Goal: Information Seeking & Learning: Learn about a topic

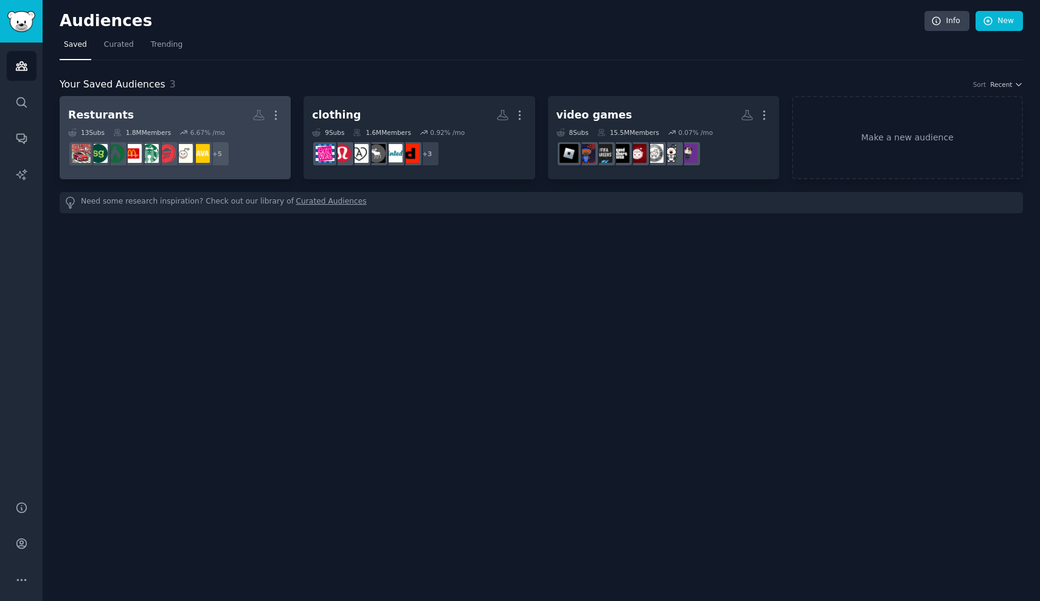
click at [196, 117] on h2 "Resturants More" at bounding box center [175, 115] width 214 height 21
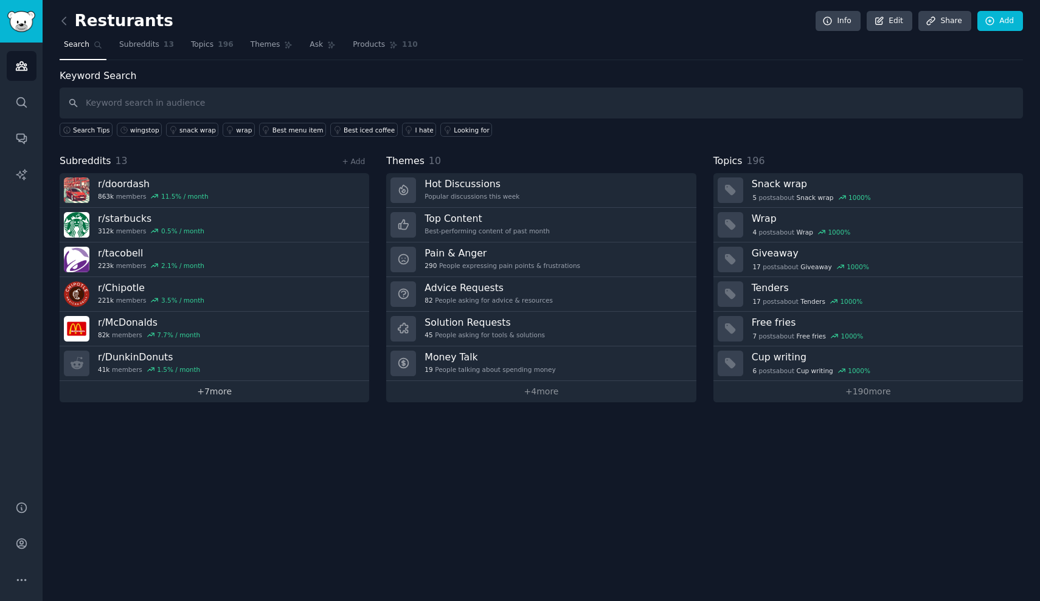
click at [219, 389] on link "+ 7 more" at bounding box center [214, 391] width 309 height 21
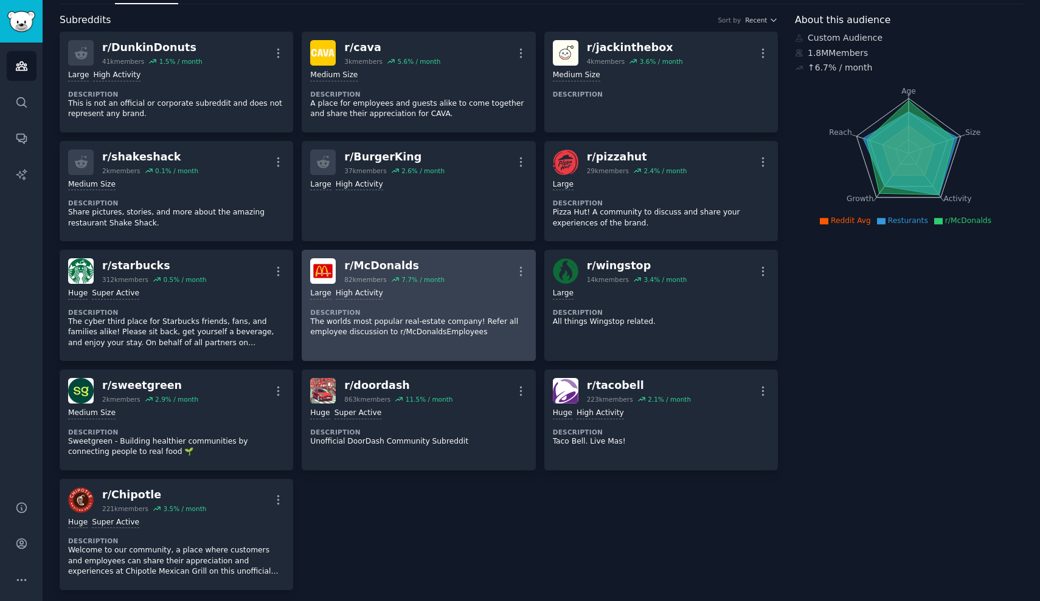
scroll to position [46, 0]
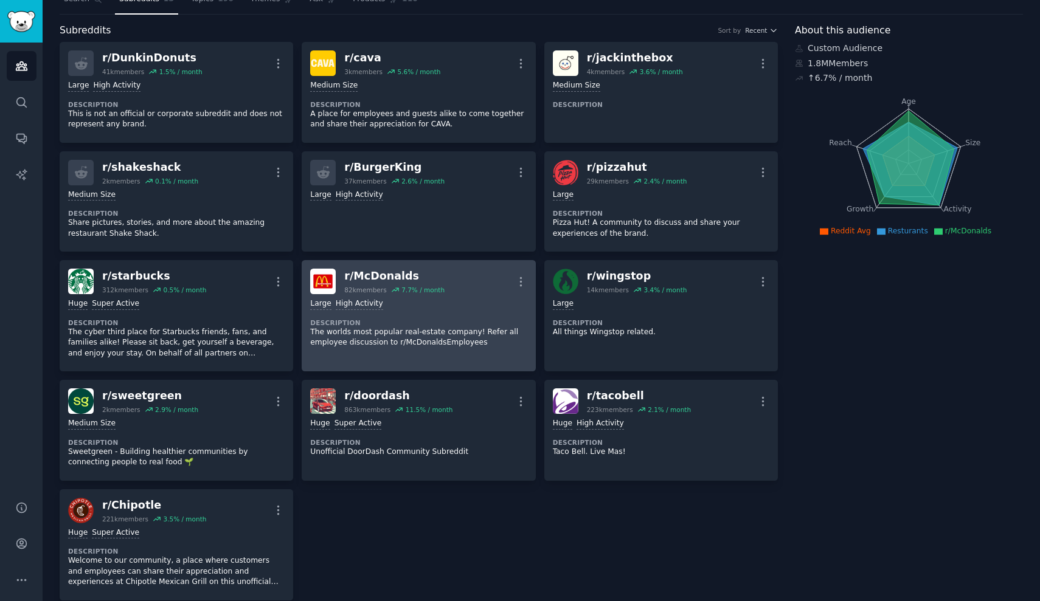
click at [449, 288] on div "r/ McDonalds 82k members 7.7 % / month More" at bounding box center [418, 282] width 216 height 26
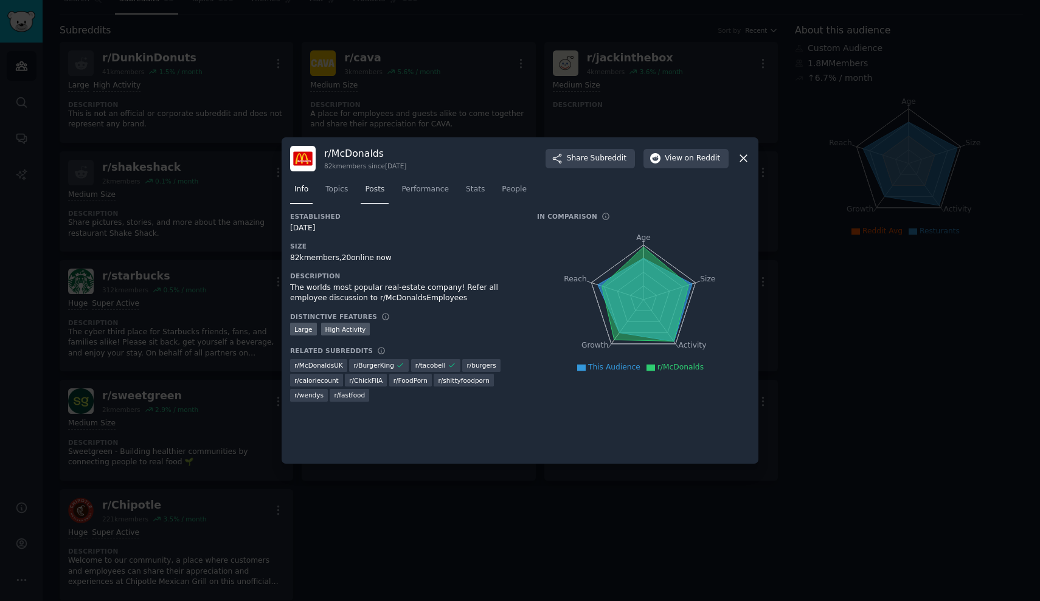
click at [370, 190] on span "Posts" at bounding box center [374, 189] width 19 height 11
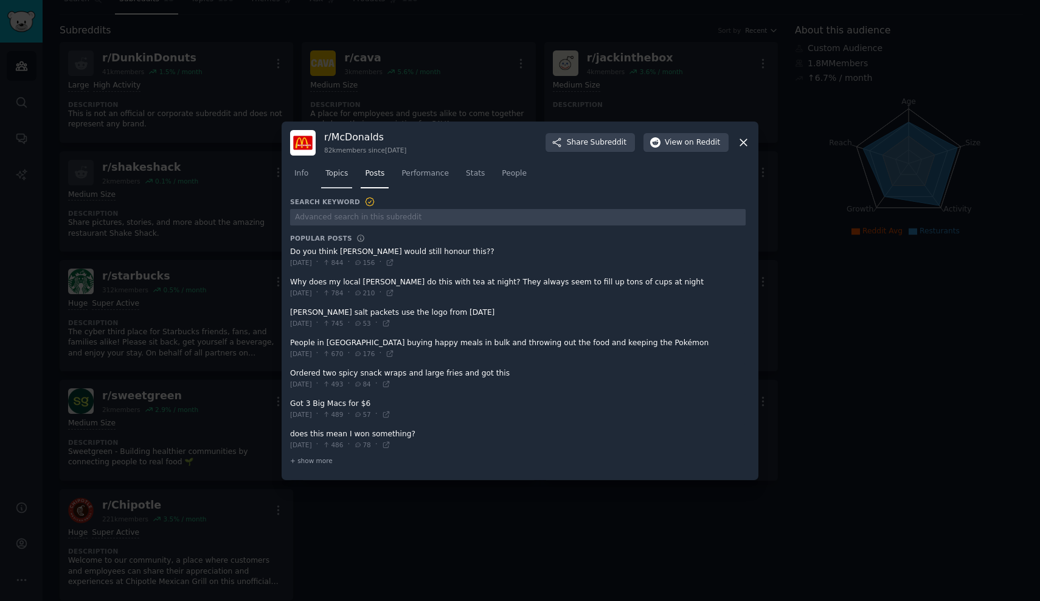
click at [350, 181] on link "Topics" at bounding box center [336, 176] width 31 height 25
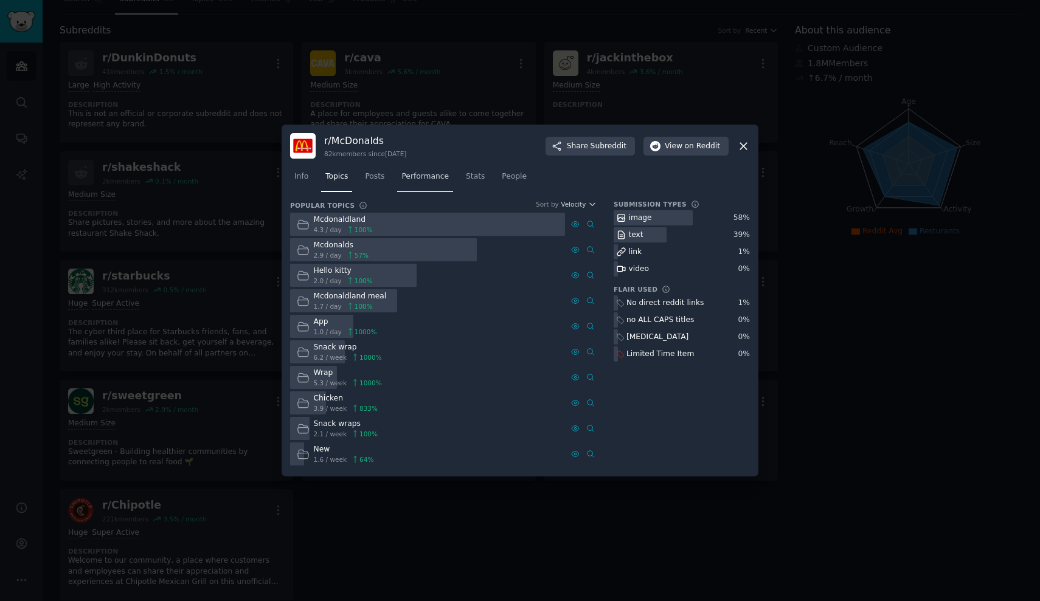
click at [432, 177] on span "Performance" at bounding box center [424, 176] width 47 height 11
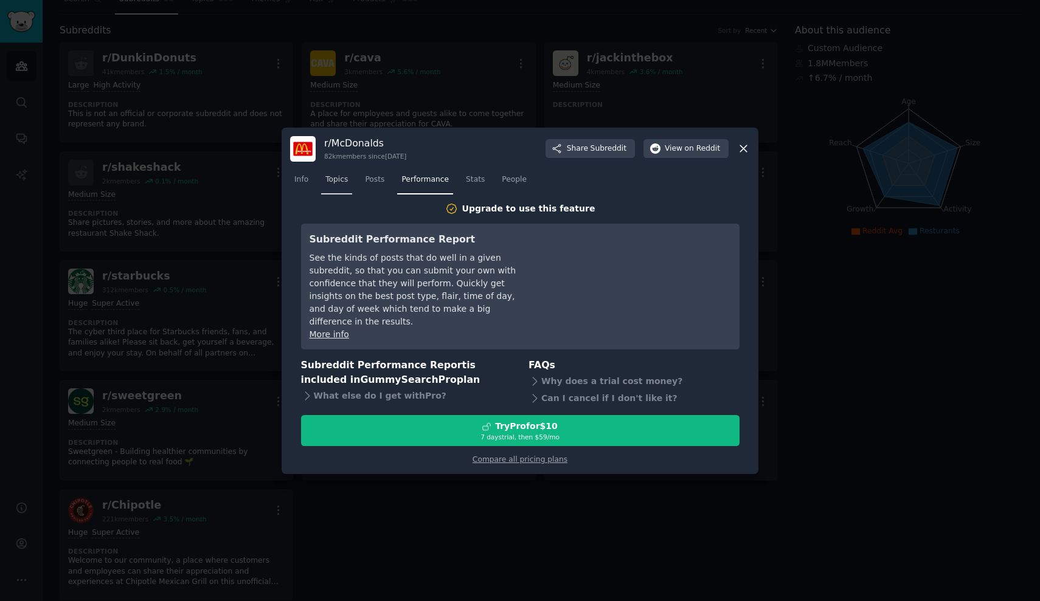
click at [347, 185] on span "Topics" at bounding box center [336, 180] width 22 height 11
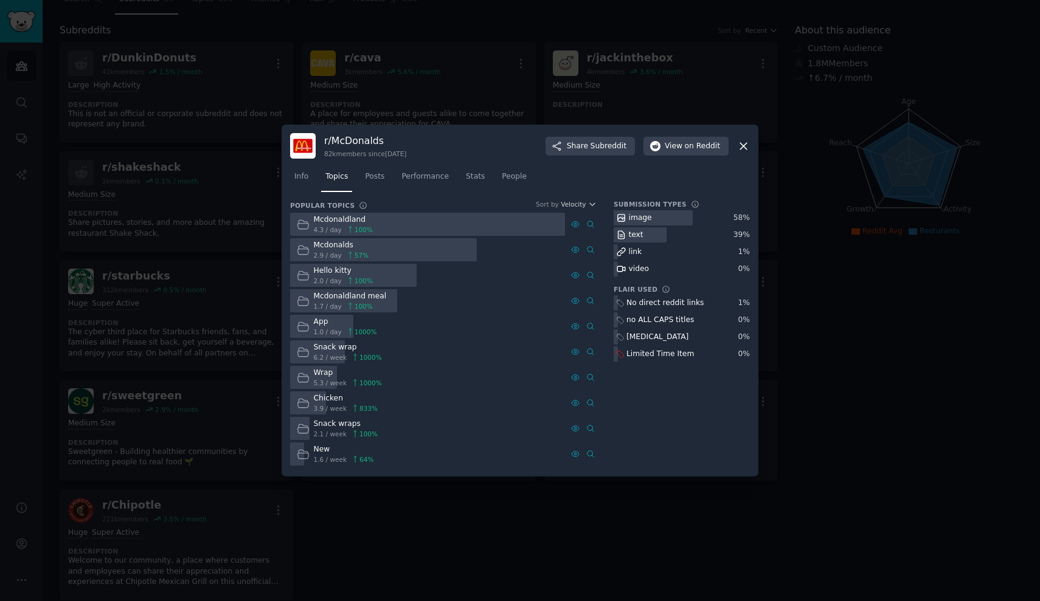
click at [280, 95] on div at bounding box center [520, 300] width 1040 height 601
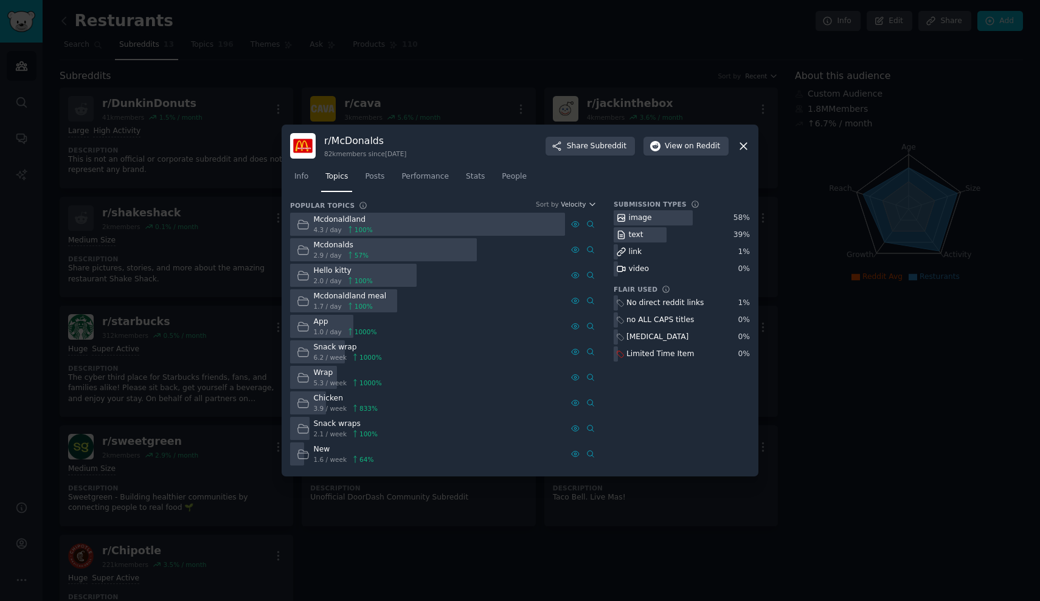
click at [228, 192] on div at bounding box center [520, 300] width 1040 height 601
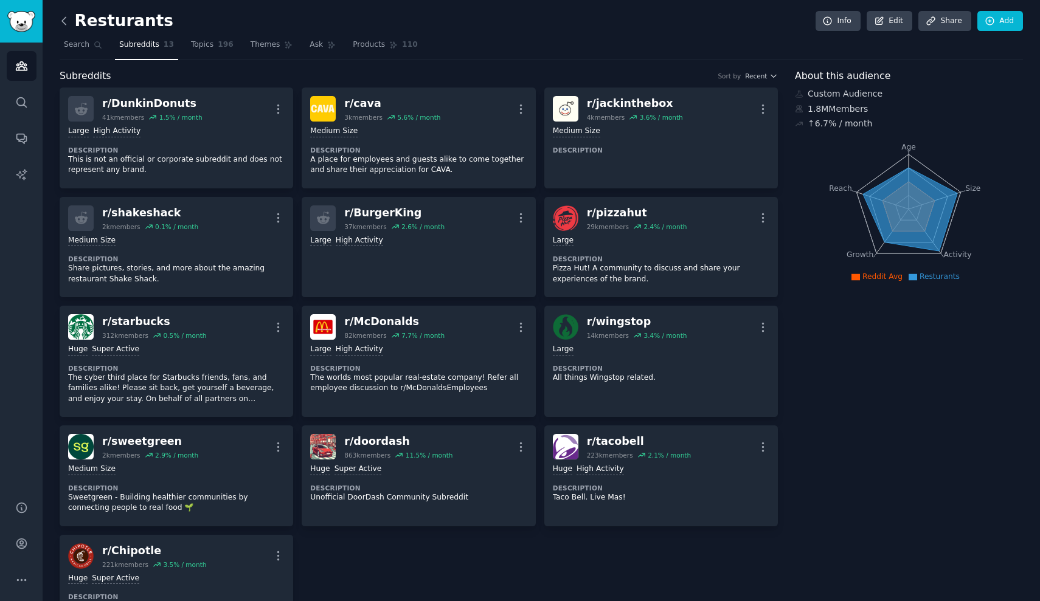
click at [67, 19] on icon at bounding box center [64, 21] width 13 height 13
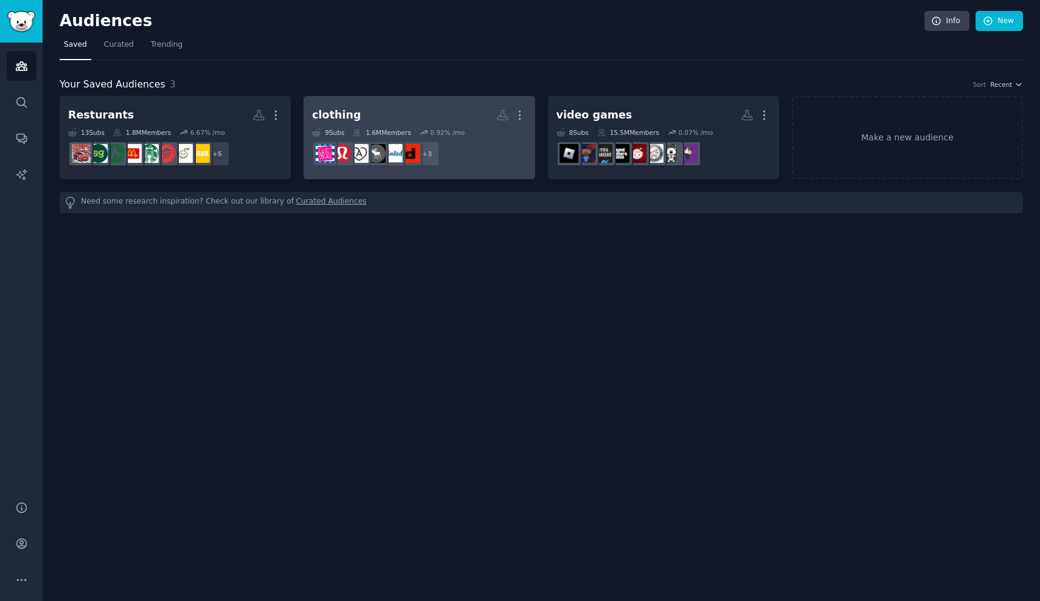
click at [389, 112] on h2 "clothing More" at bounding box center [419, 115] width 214 height 21
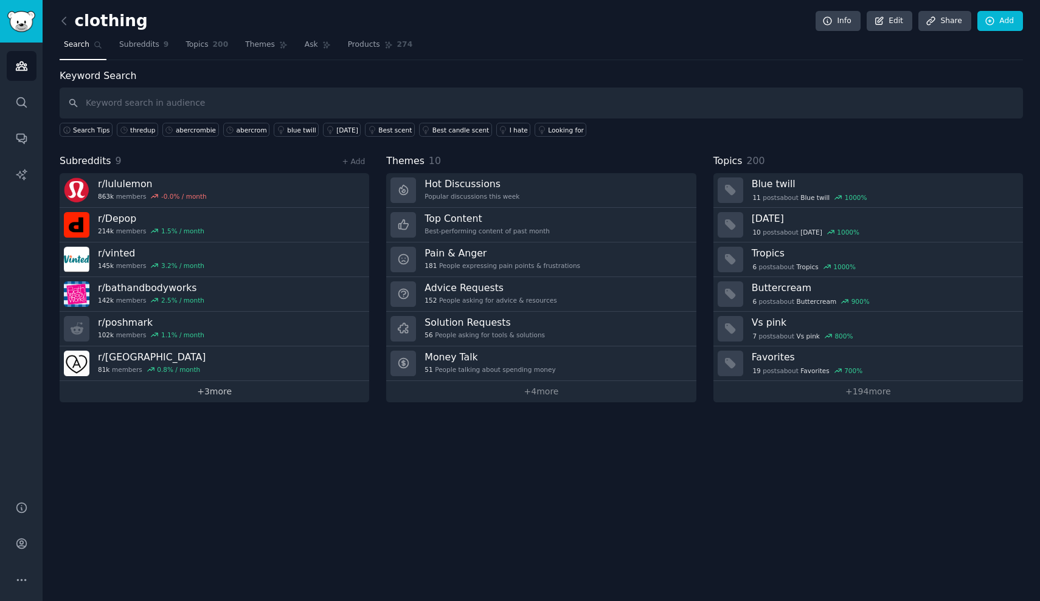
click at [252, 396] on link "+ 3 more" at bounding box center [214, 391] width 309 height 21
click at [67, 20] on icon at bounding box center [64, 21] width 13 height 13
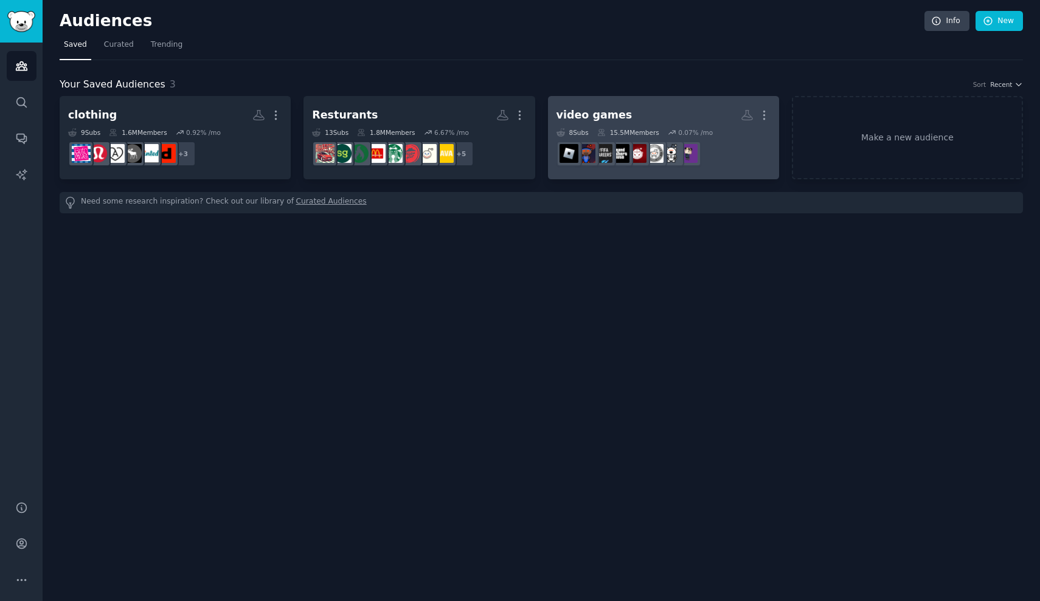
click at [641, 130] on div "15.5M Members" at bounding box center [628, 132] width 62 height 9
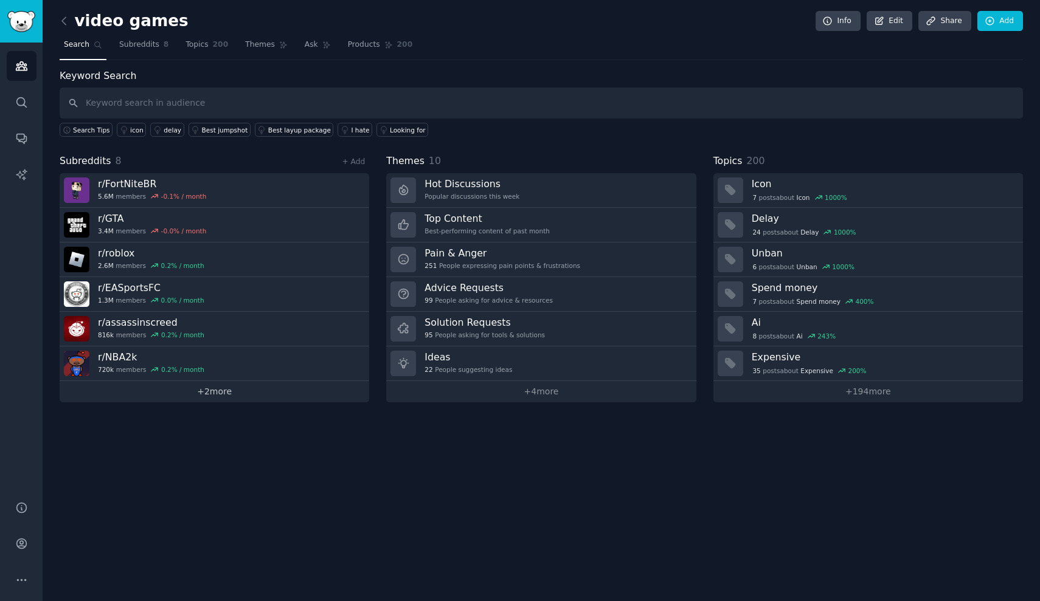
click at [251, 392] on link "+ 2 more" at bounding box center [214, 391] width 309 height 21
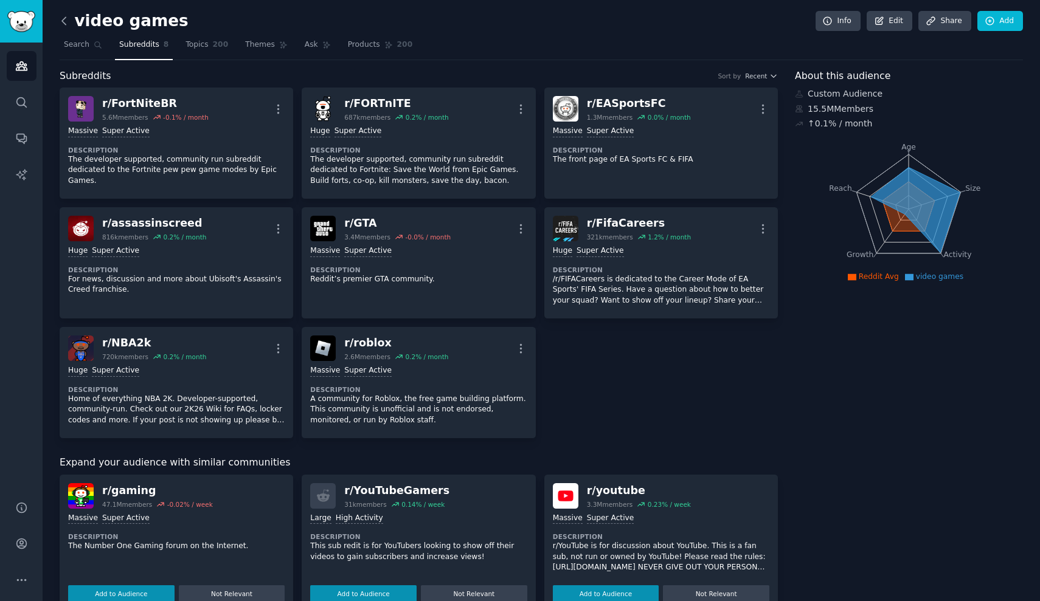
click at [70, 22] on icon at bounding box center [64, 21] width 13 height 13
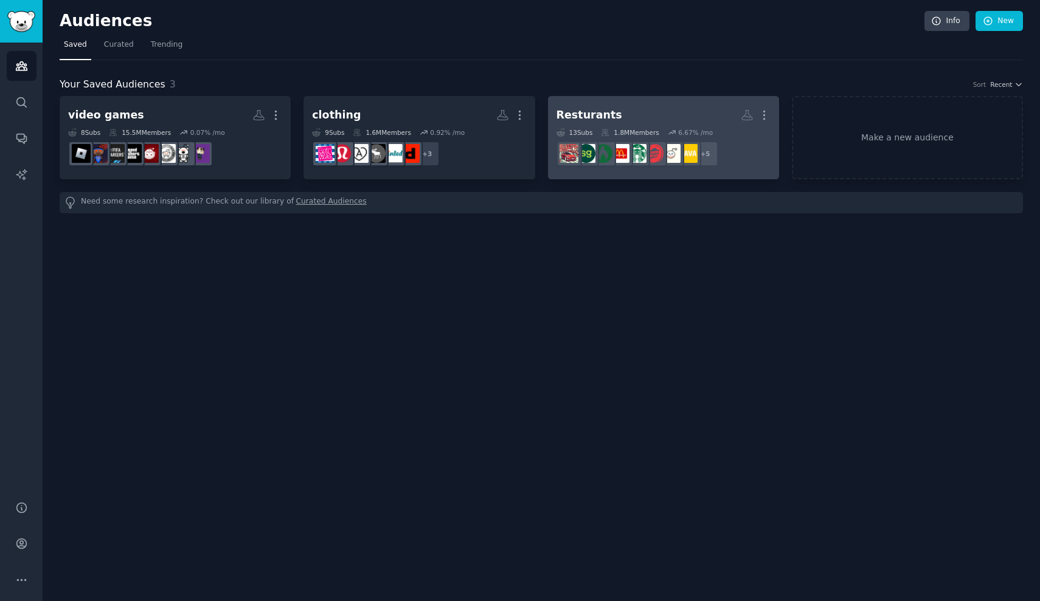
click at [632, 97] on link "Resturants More 13 Sub s 1.8M Members 6.67 % /mo + 5" at bounding box center [663, 137] width 231 height 83
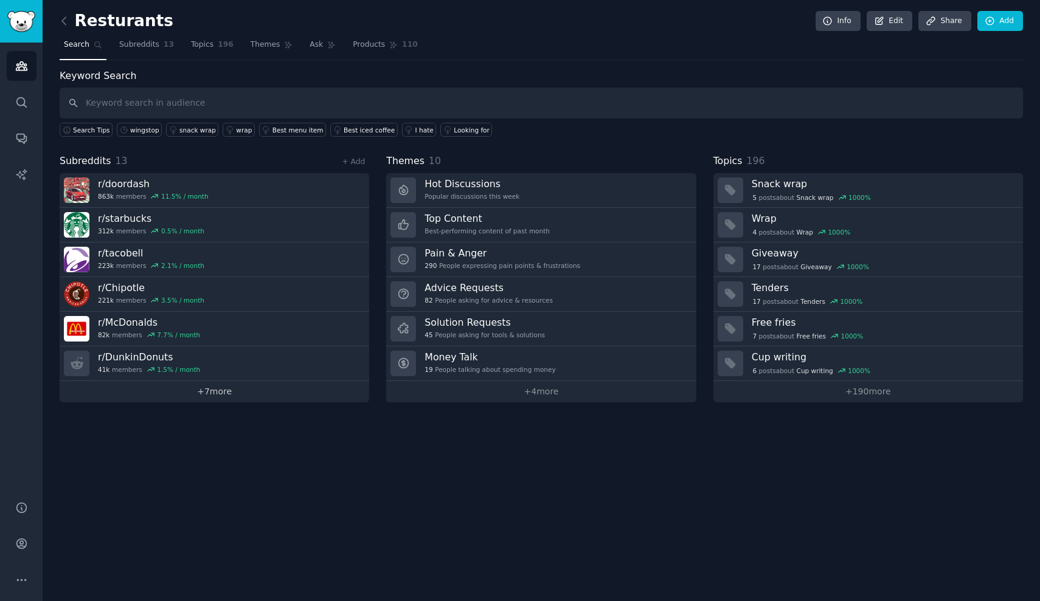
click at [276, 387] on link "+ 7 more" at bounding box center [214, 391] width 309 height 21
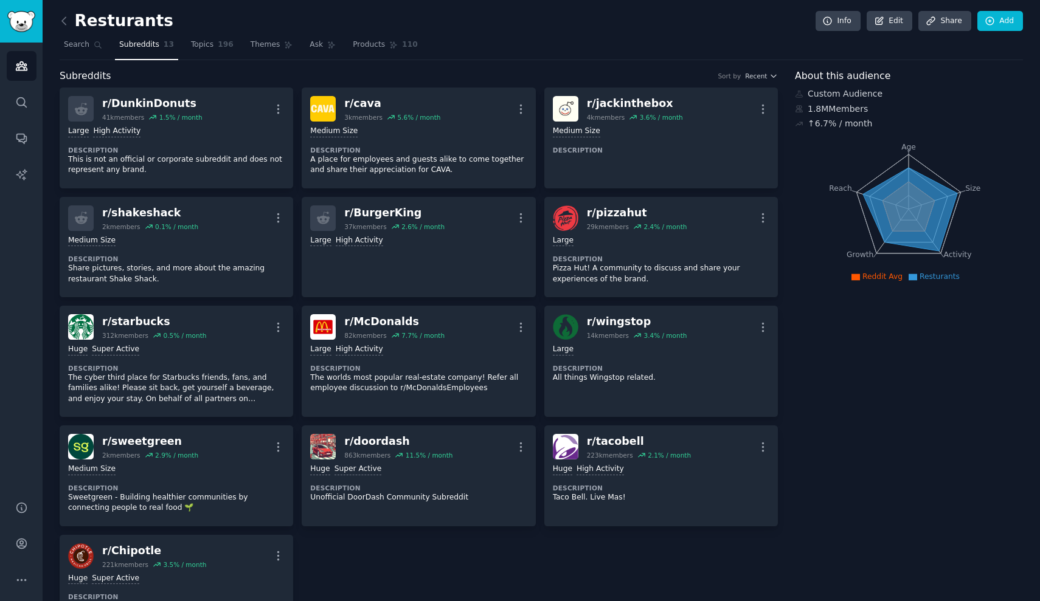
click at [72, 25] on link at bounding box center [67, 21] width 15 height 19
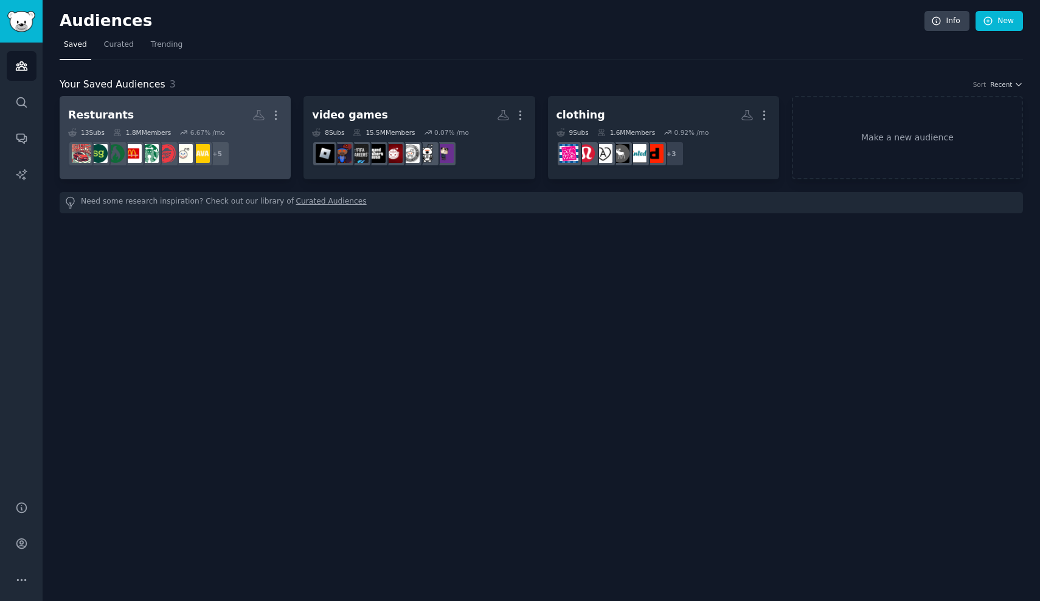
click at [184, 112] on h2 "Resturants More" at bounding box center [175, 115] width 214 height 21
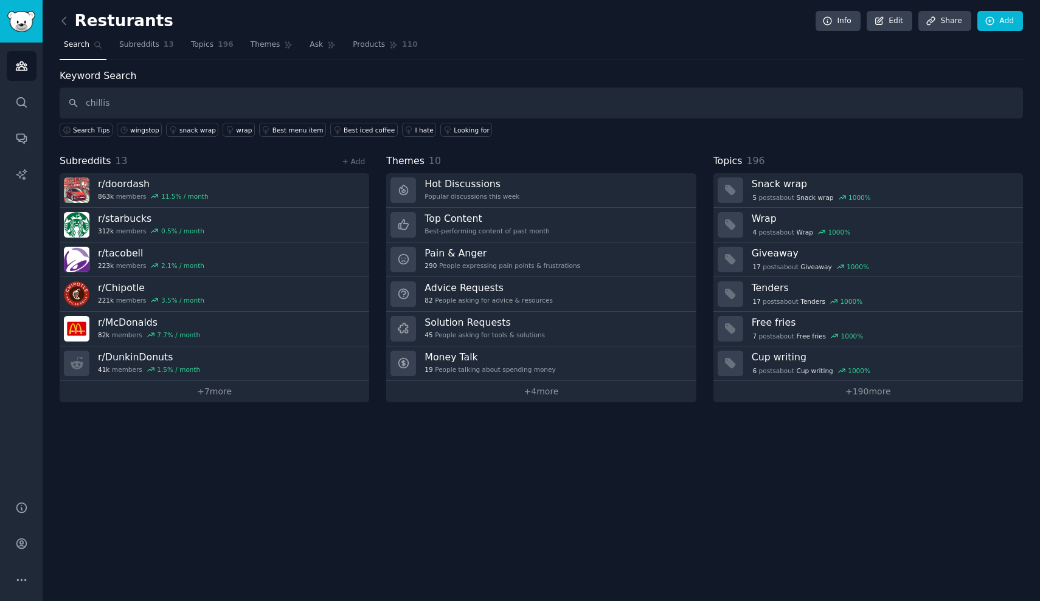
type input "chillis"
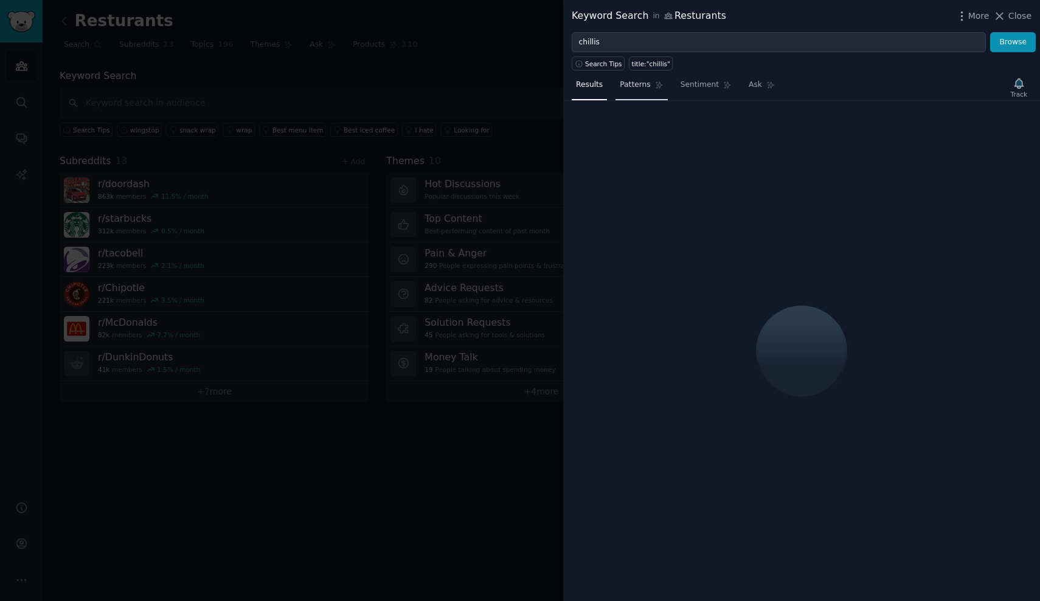
click at [650, 86] on link "Patterns" at bounding box center [641, 87] width 52 height 25
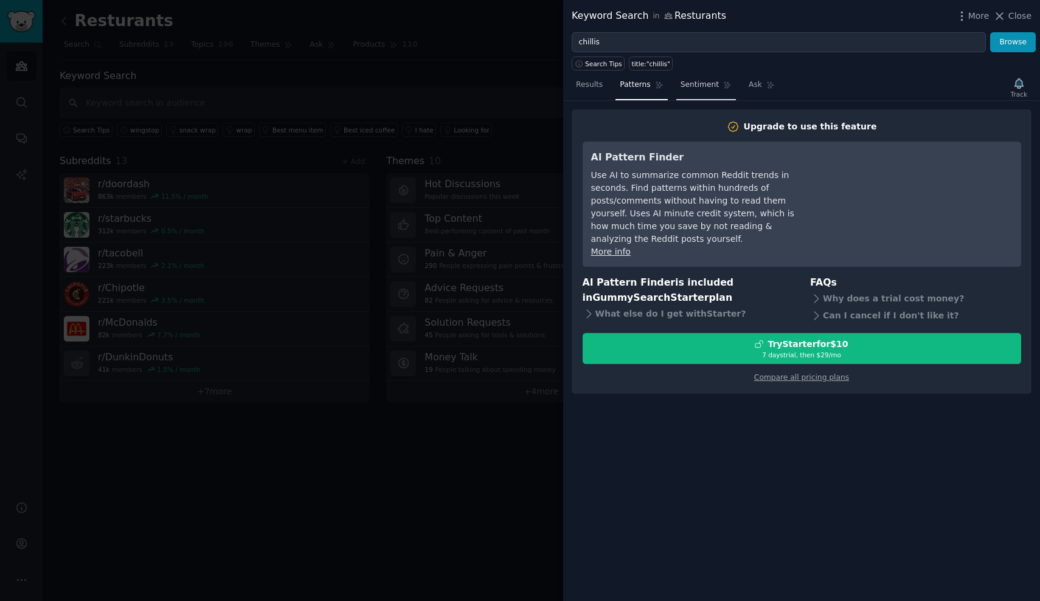
click at [689, 88] on span "Sentiment" at bounding box center [699, 85] width 38 height 11
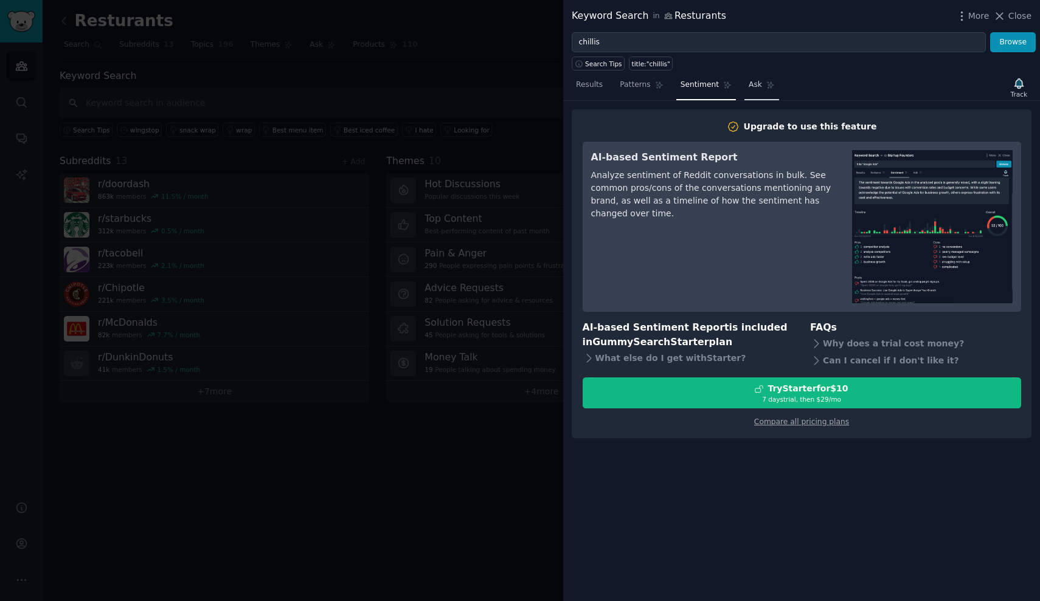
click at [744, 80] on link "Ask" at bounding box center [761, 87] width 35 height 25
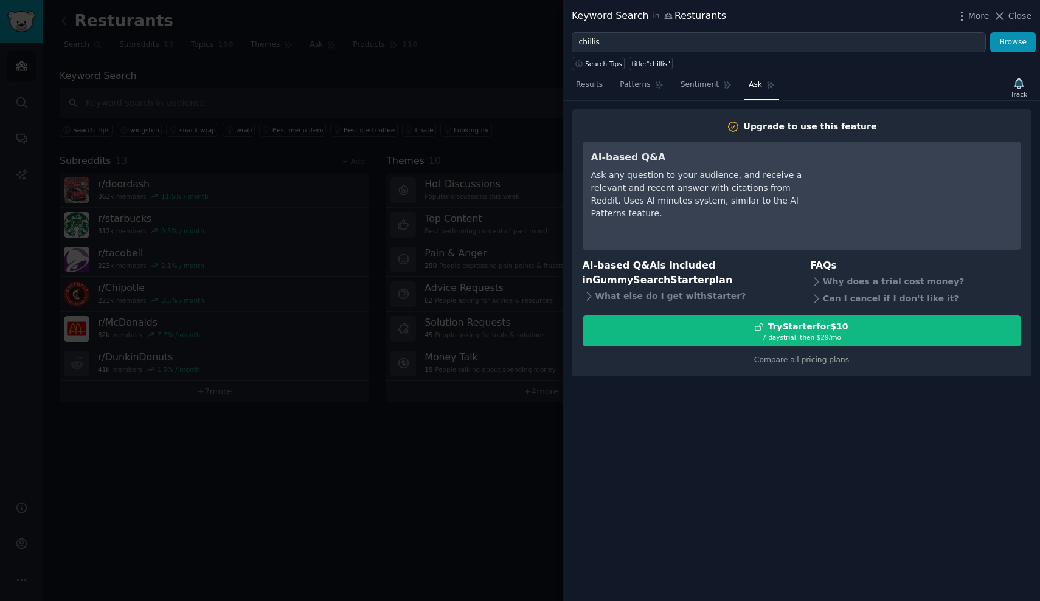
click at [491, 103] on div at bounding box center [520, 300] width 1040 height 601
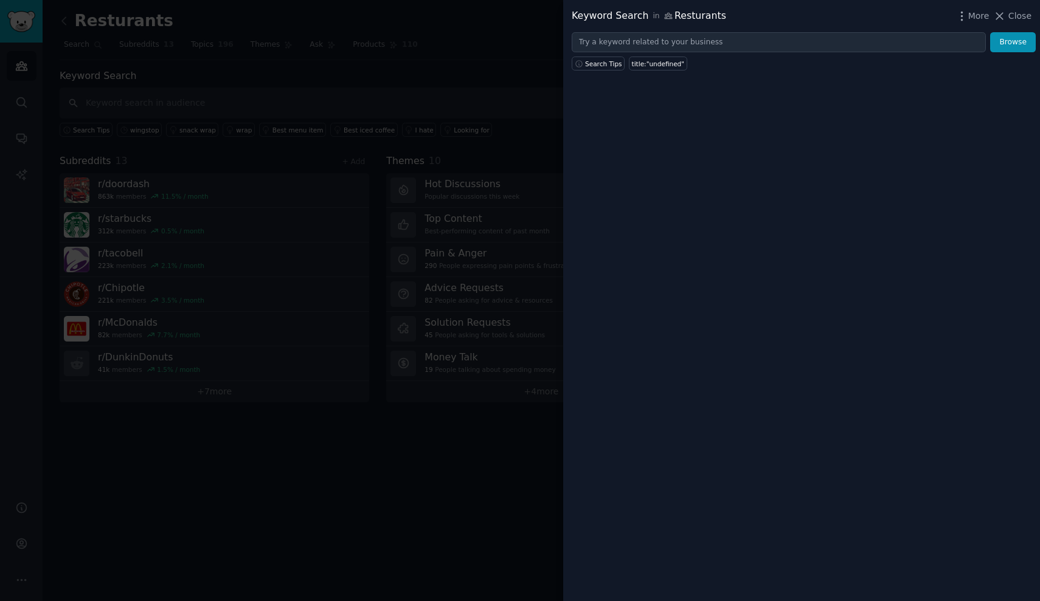
click at [190, 40] on div at bounding box center [520, 300] width 1040 height 601
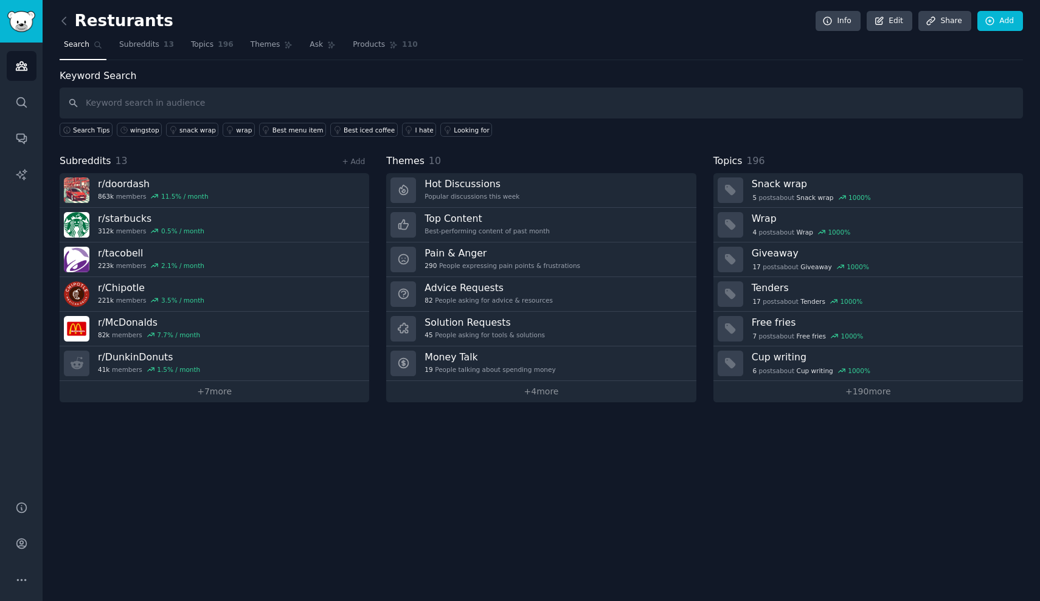
click at [58, 21] on div "Resturants Info Edit Share Add Search Subreddits 13 Topics 196 Themes Ask Produ…" at bounding box center [541, 300] width 997 height 601
click at [66, 21] on icon at bounding box center [64, 21] width 13 height 13
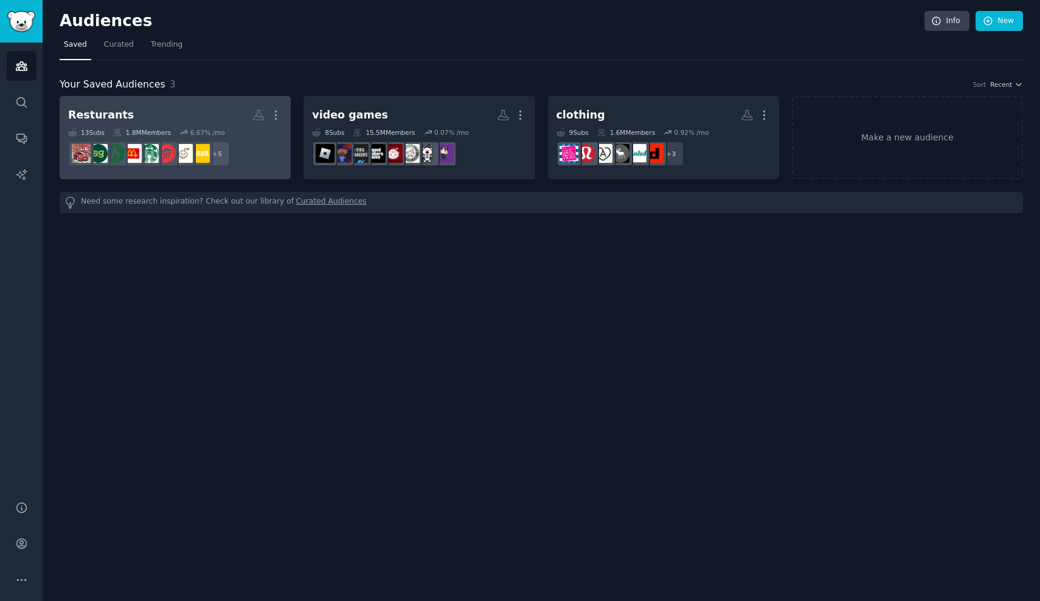
click at [86, 99] on link "Resturants More 13 Sub s 1.8M Members 6.67 % /mo + 5" at bounding box center [175, 137] width 231 height 83
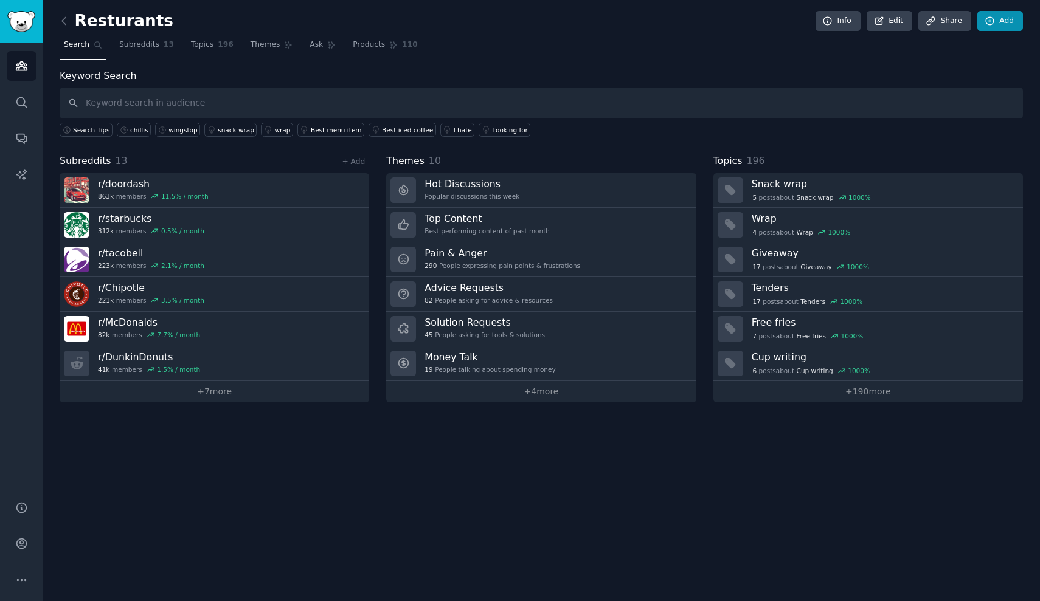
click at [1003, 26] on link "Add" at bounding box center [1000, 21] width 46 height 21
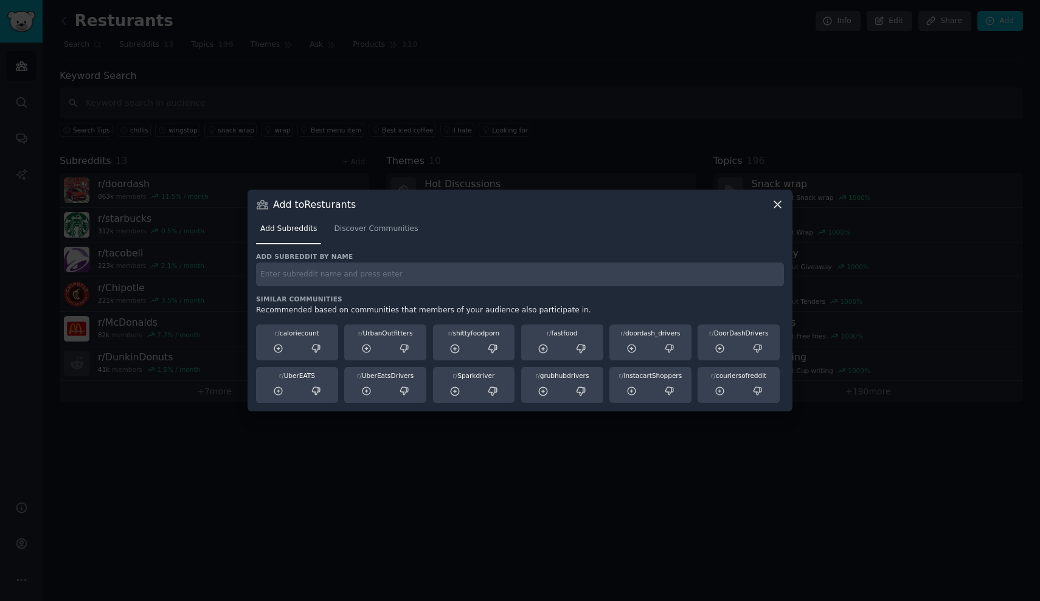
click at [368, 273] on input "text" at bounding box center [520, 275] width 528 height 24
type input "chillis"
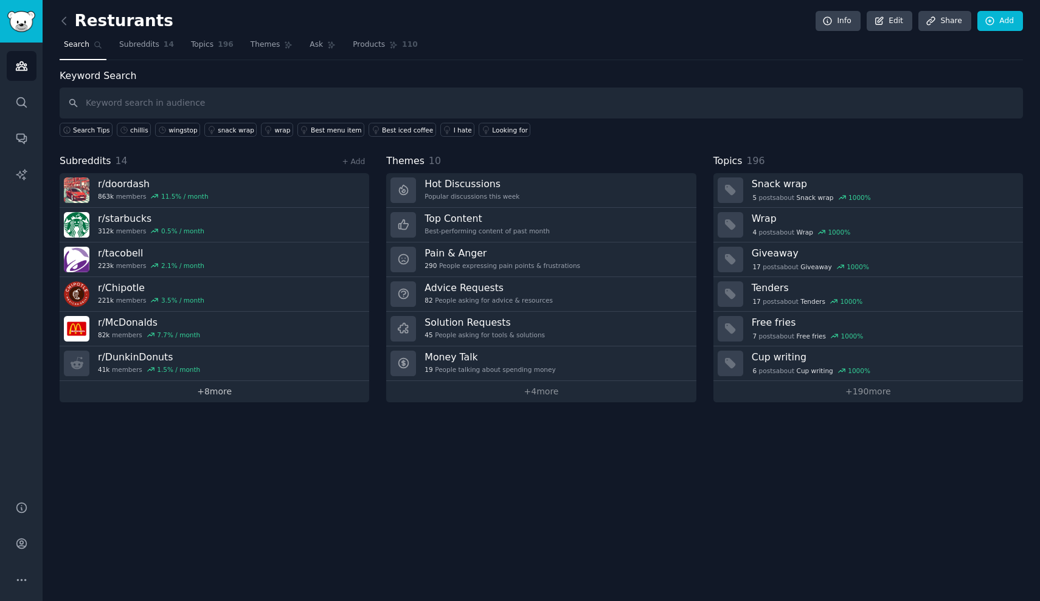
click at [199, 392] on link "+ 8 more" at bounding box center [214, 391] width 309 height 21
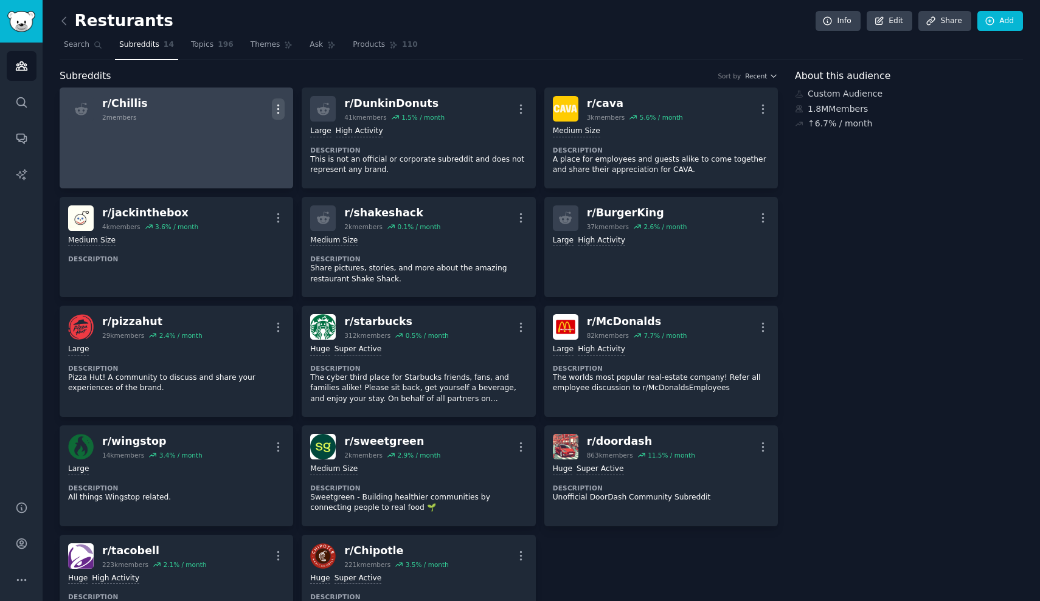
click at [277, 109] on icon "button" at bounding box center [278, 109] width 13 height 13
click at [254, 123] on div "Delete" at bounding box center [229, 135] width 72 height 26
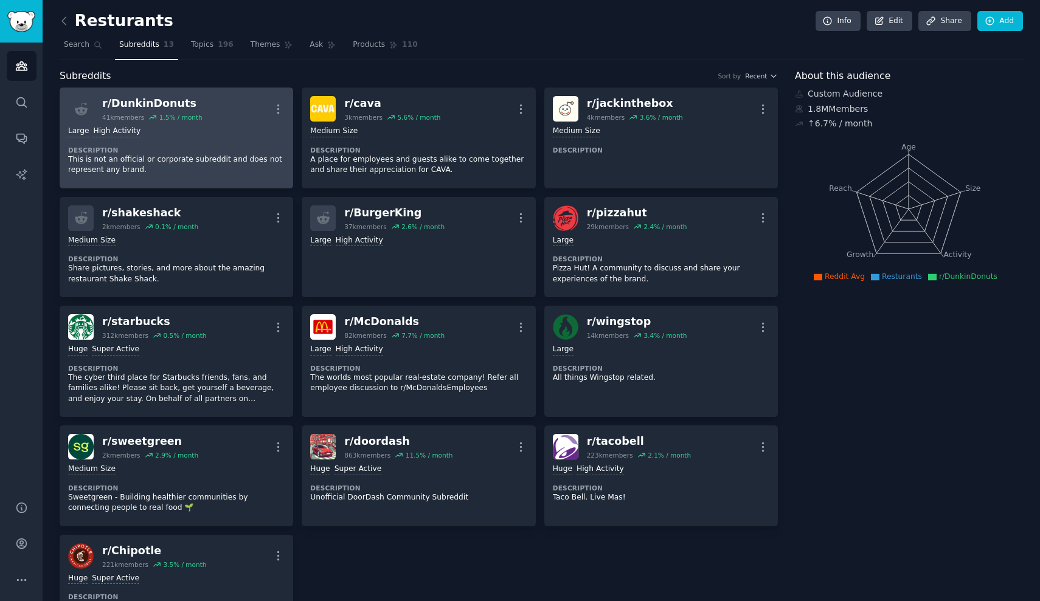
click at [241, 133] on div "Large High Activity" at bounding box center [176, 132] width 216 height 12
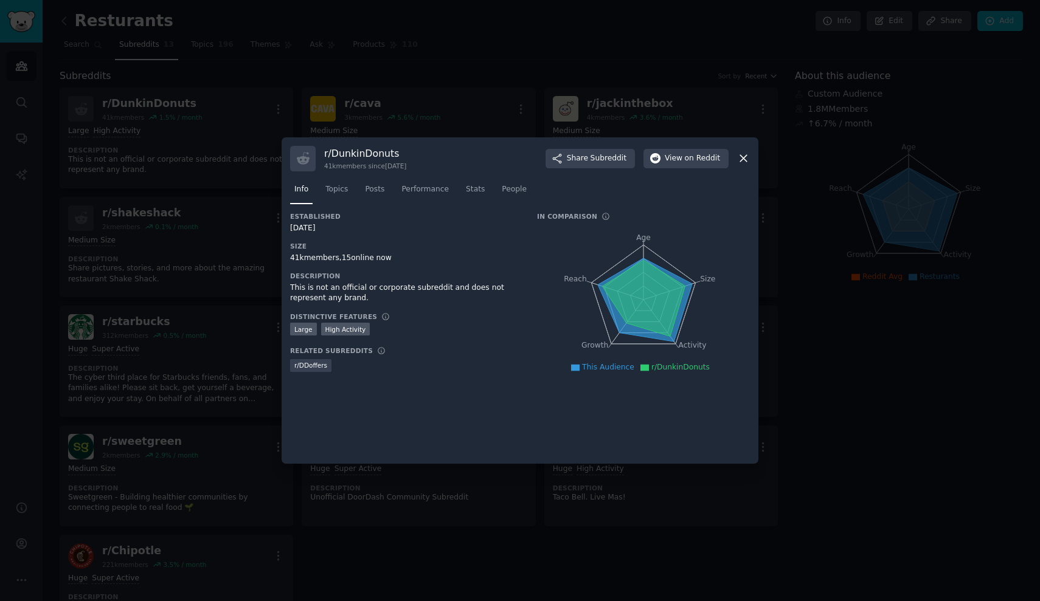
click at [182, 60] on div at bounding box center [520, 300] width 1040 height 601
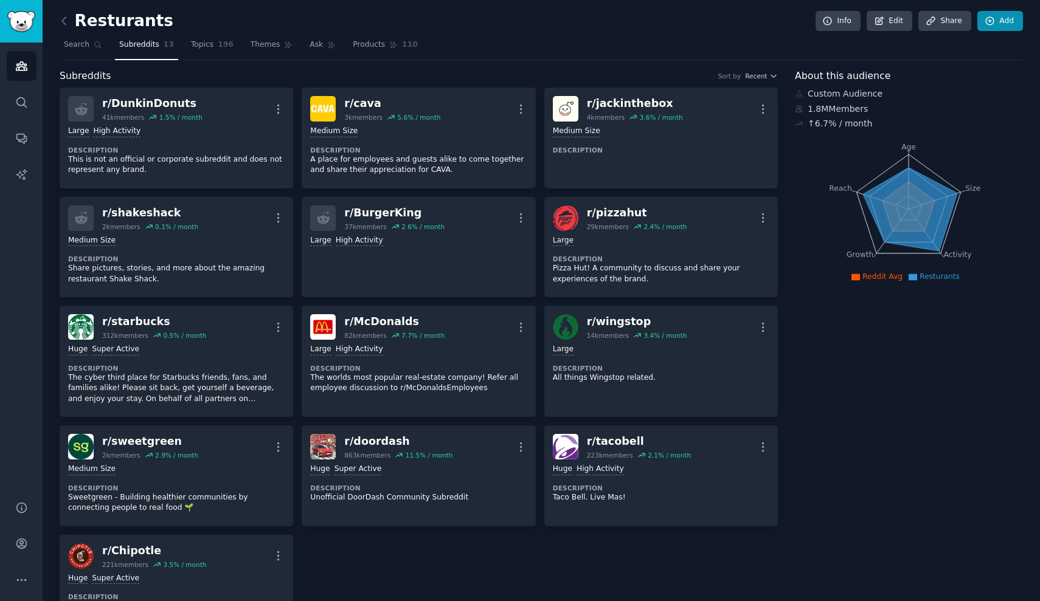
click at [1017, 26] on link "Add" at bounding box center [1000, 21] width 46 height 21
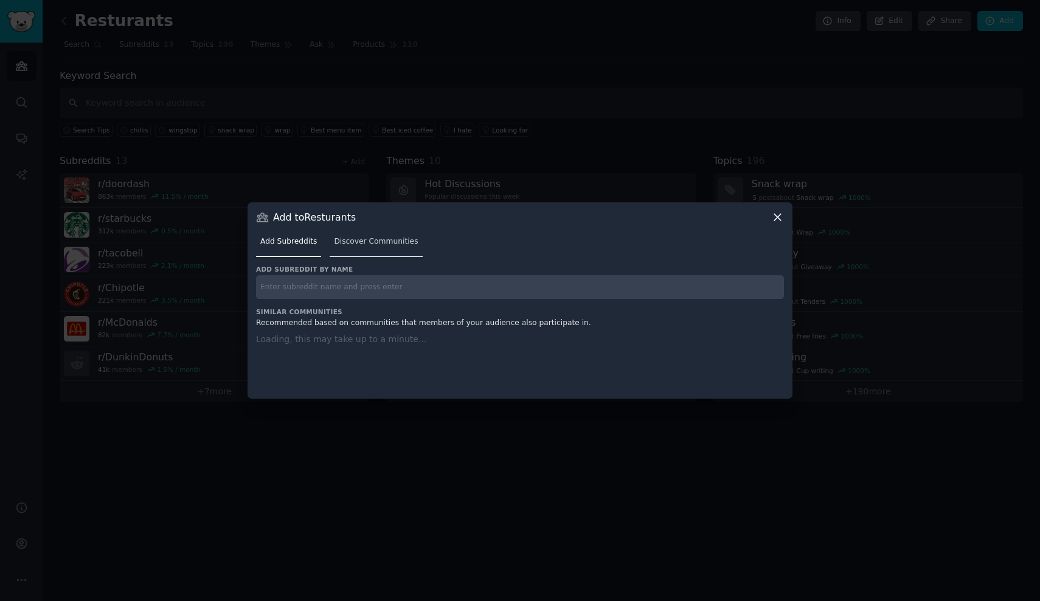
click at [379, 248] on link "Discover Communities" at bounding box center [376, 244] width 92 height 25
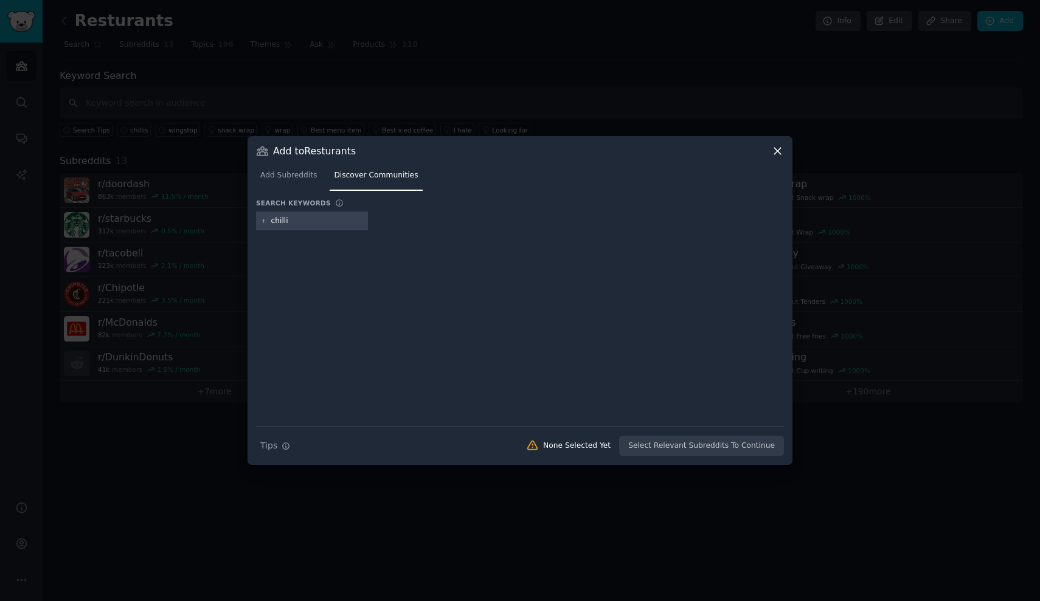
type input "chillis"
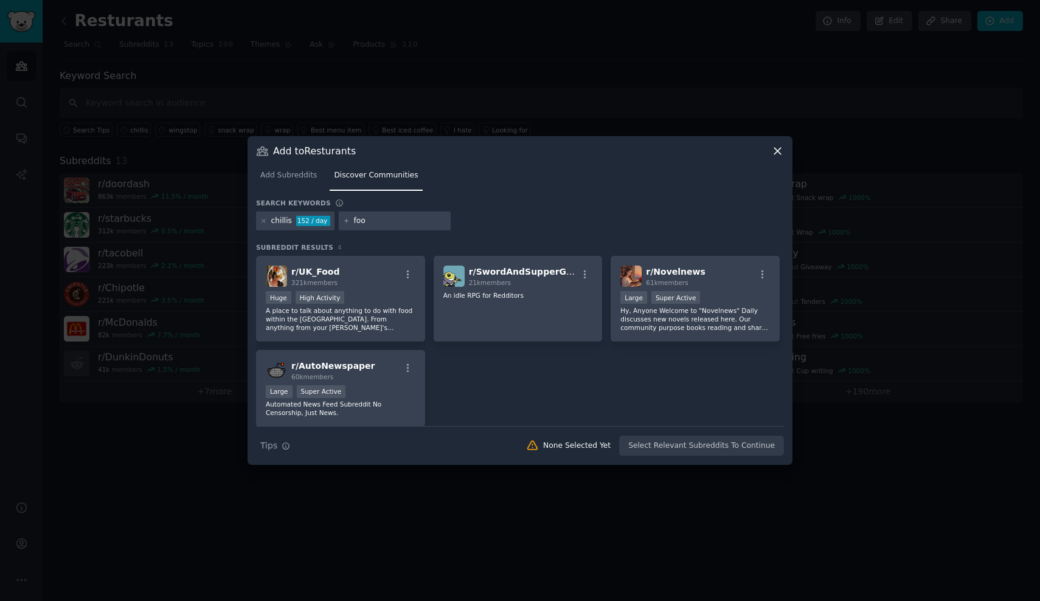
type input "food"
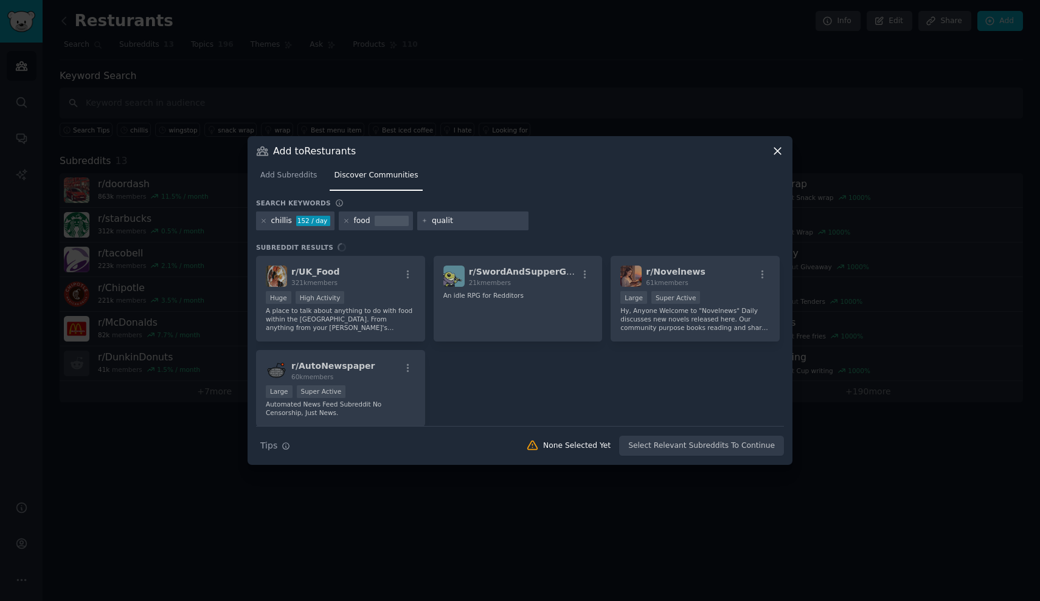
type input "quality"
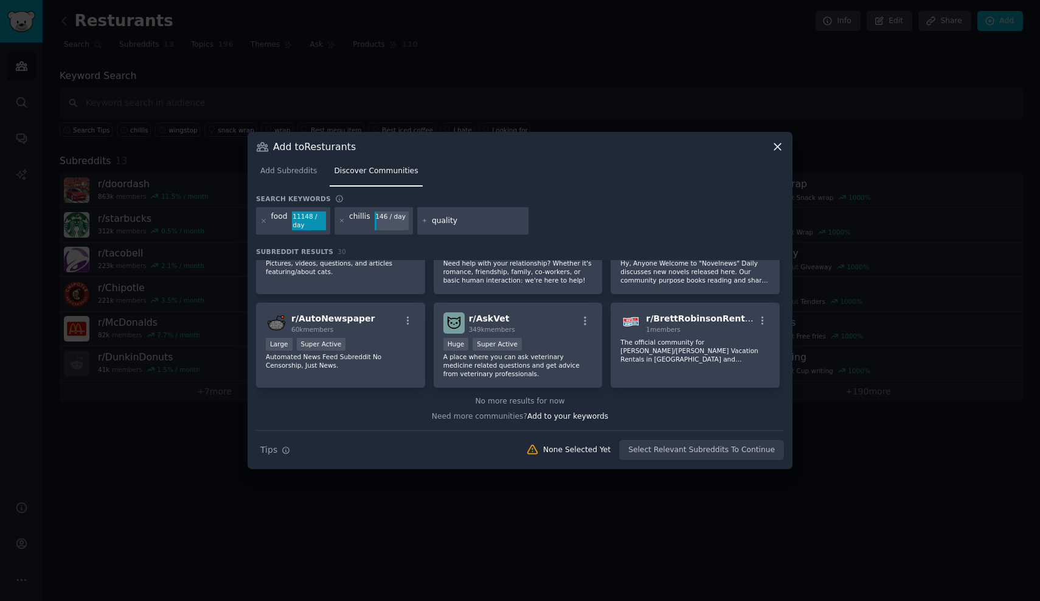
scroll to position [803, 0]
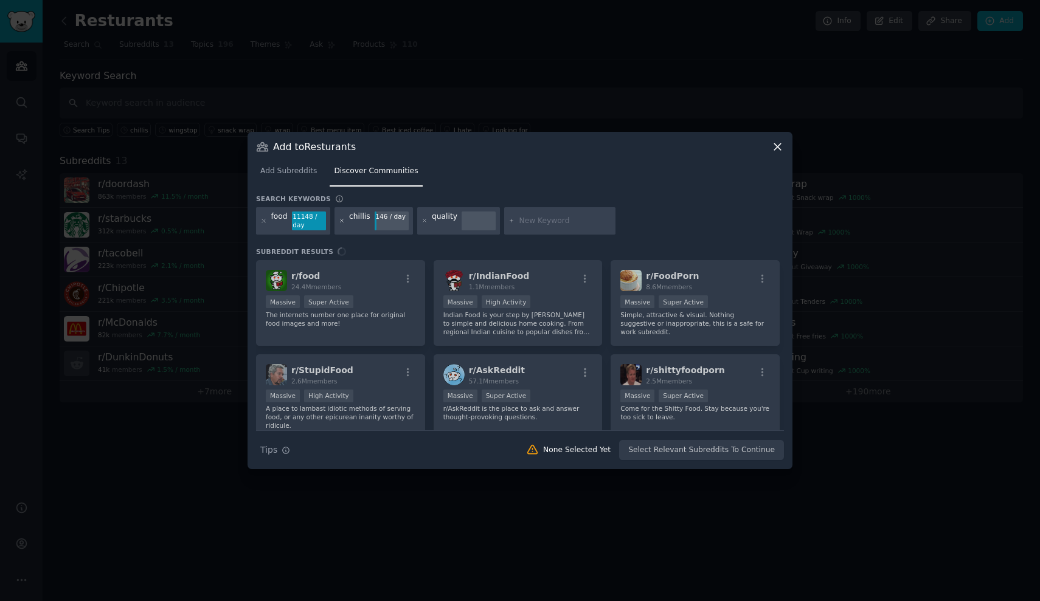
click at [339, 223] on icon at bounding box center [342, 221] width 7 height 7
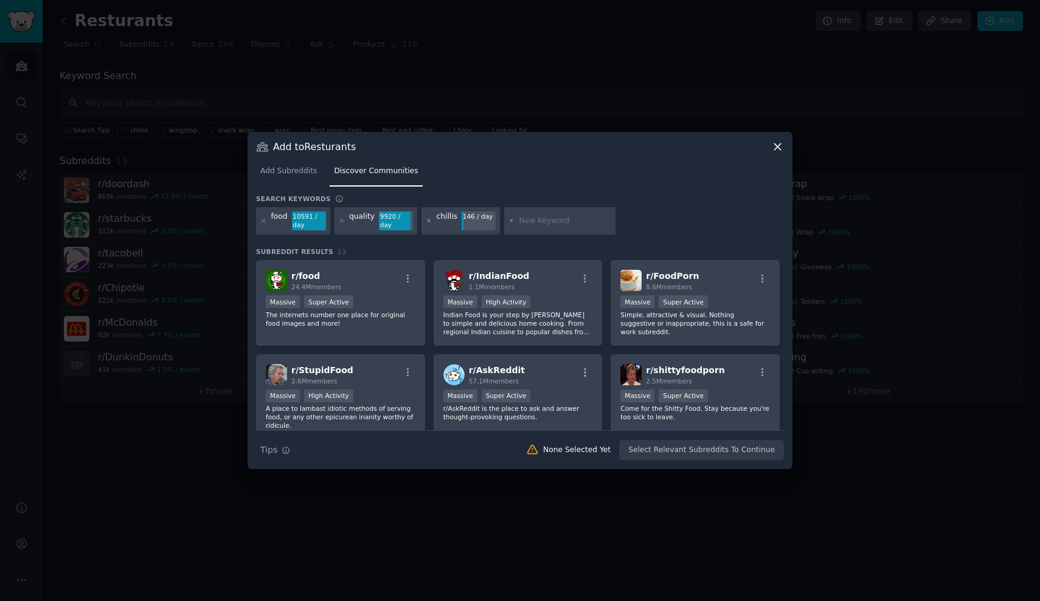
click at [428, 223] on icon at bounding box center [429, 221] width 7 height 7
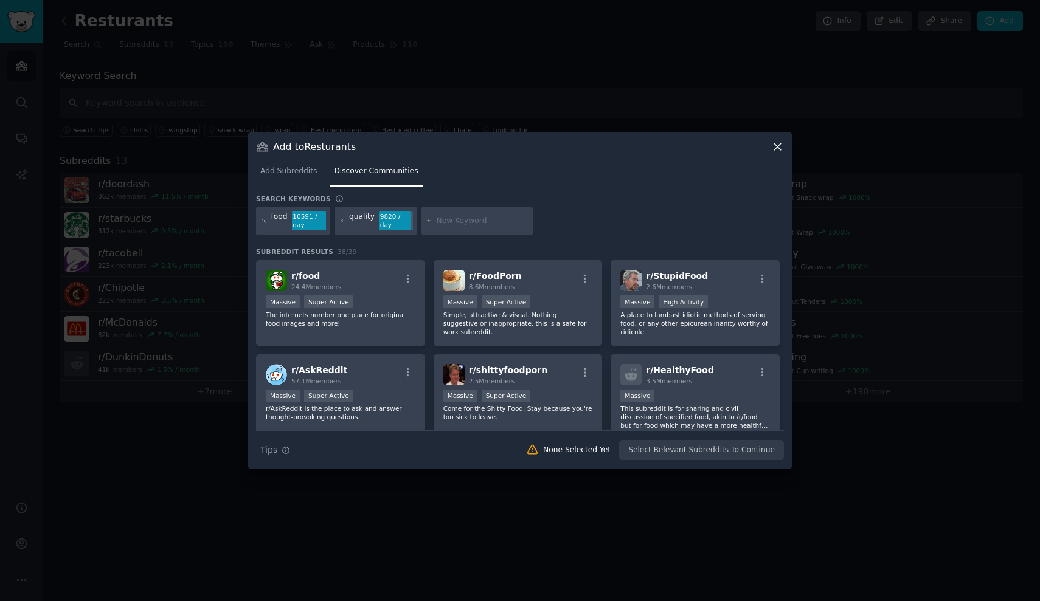
click at [490, 217] on input "text" at bounding box center [482, 221] width 92 height 11
type input "resturant"
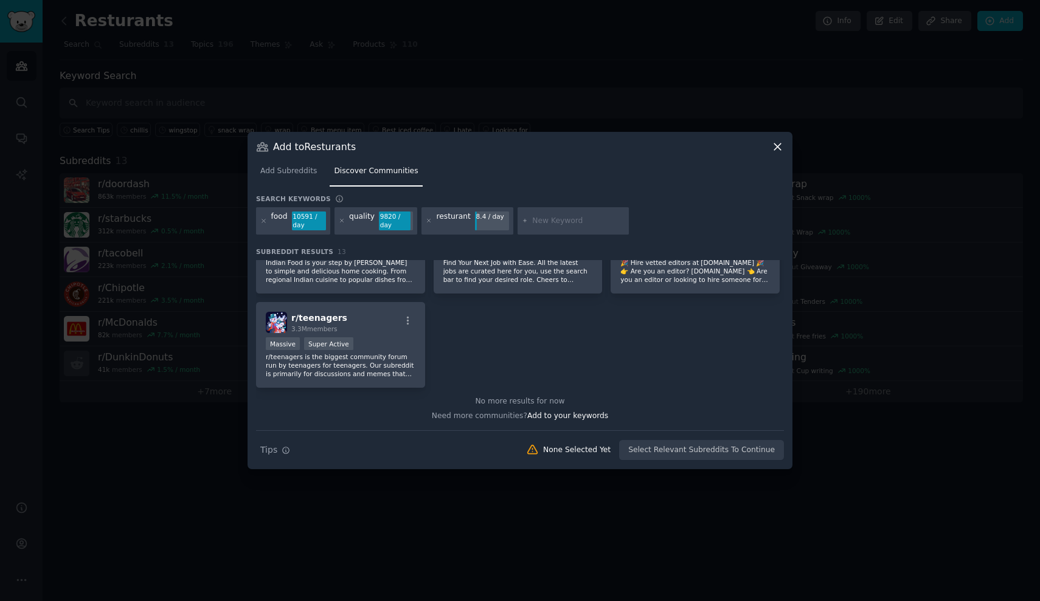
scroll to position [333, 0]
click at [427, 221] on icon at bounding box center [428, 221] width 3 height 3
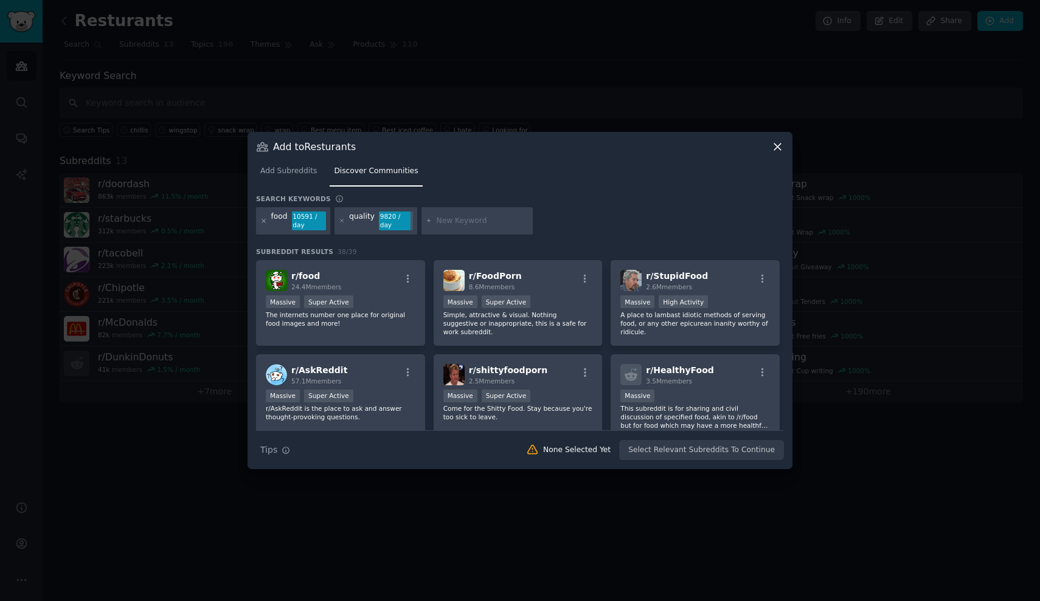
click at [264, 221] on icon at bounding box center [263, 221] width 3 height 3
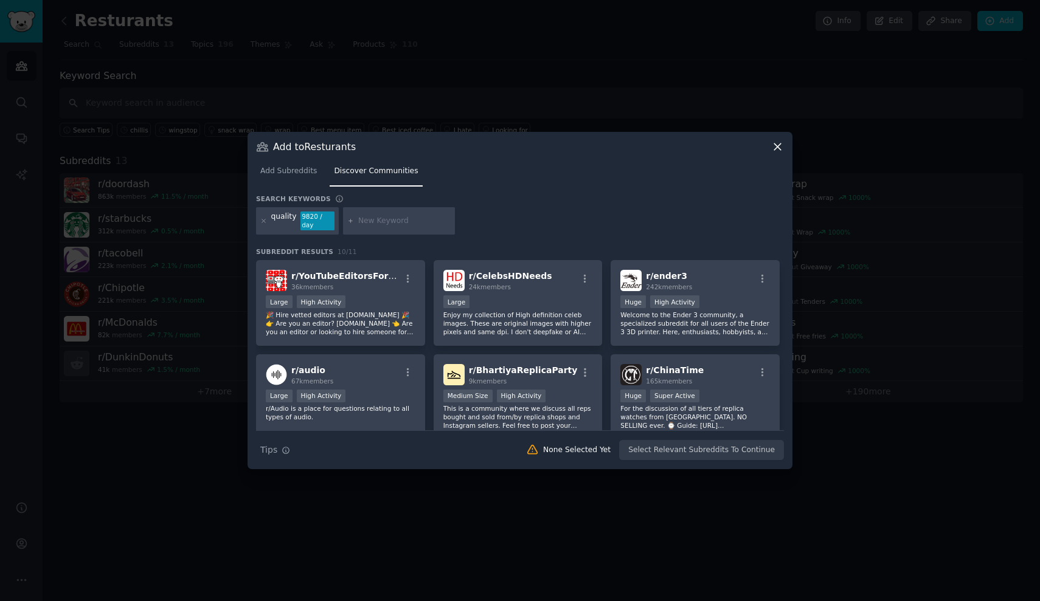
click at [396, 210] on div at bounding box center [399, 221] width 112 height 28
click at [268, 222] on div "quality 9820 / day" at bounding box center [297, 221] width 83 height 28
click at [265, 221] on icon at bounding box center [263, 221] width 7 height 7
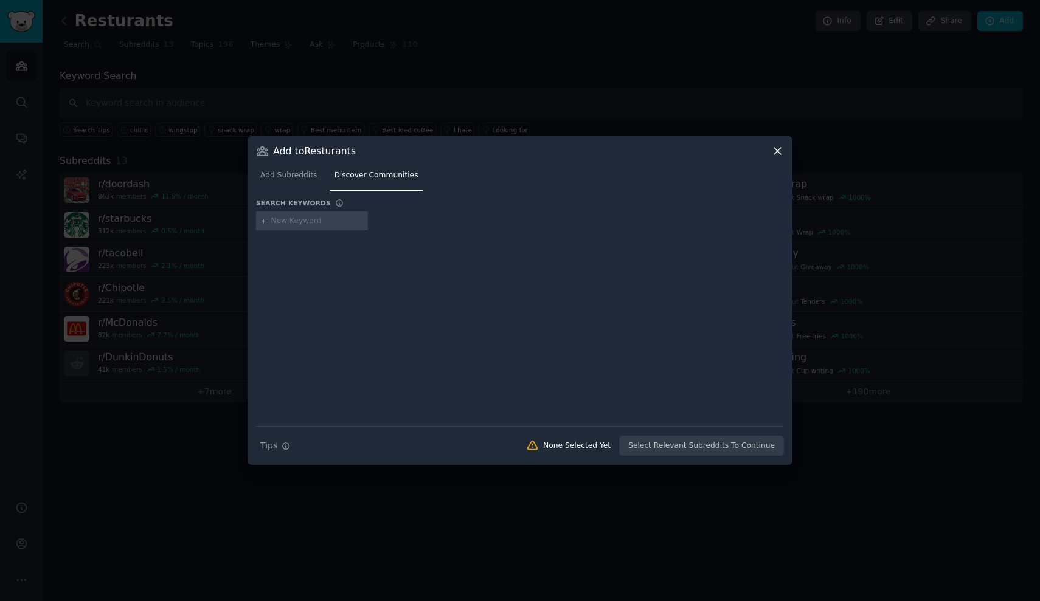
click at [331, 226] on input "text" at bounding box center [317, 221] width 92 height 11
type input "fast food"
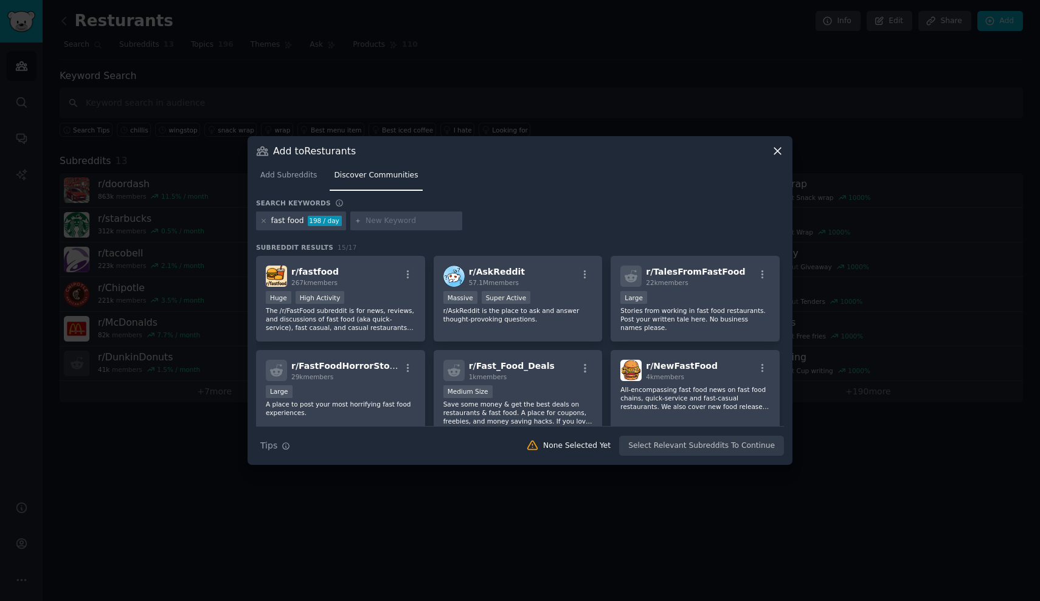
click at [511, 112] on div at bounding box center [520, 300] width 1040 height 601
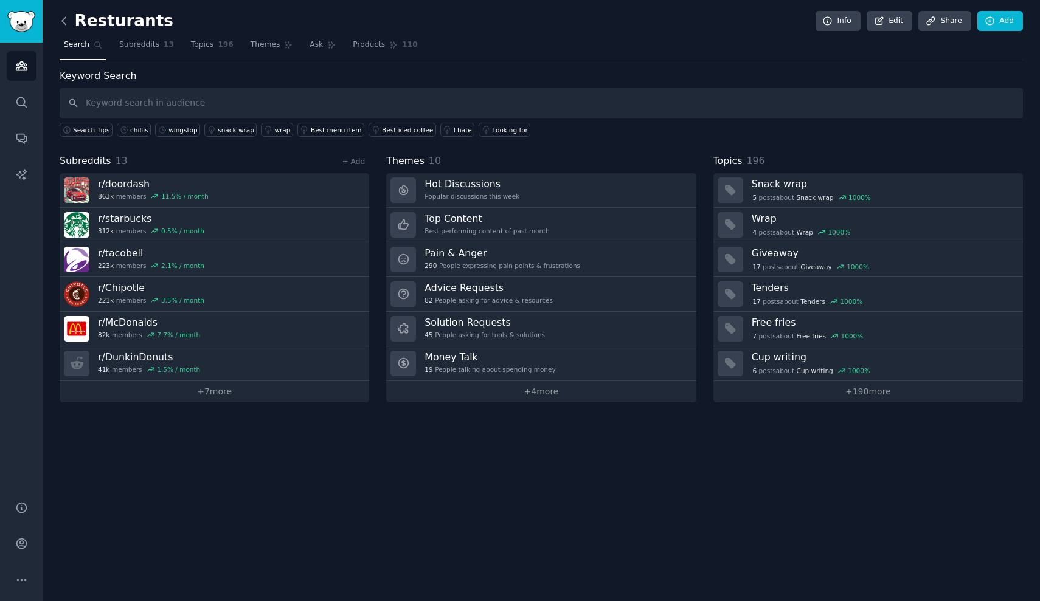
click at [70, 21] on icon at bounding box center [64, 21] width 13 height 13
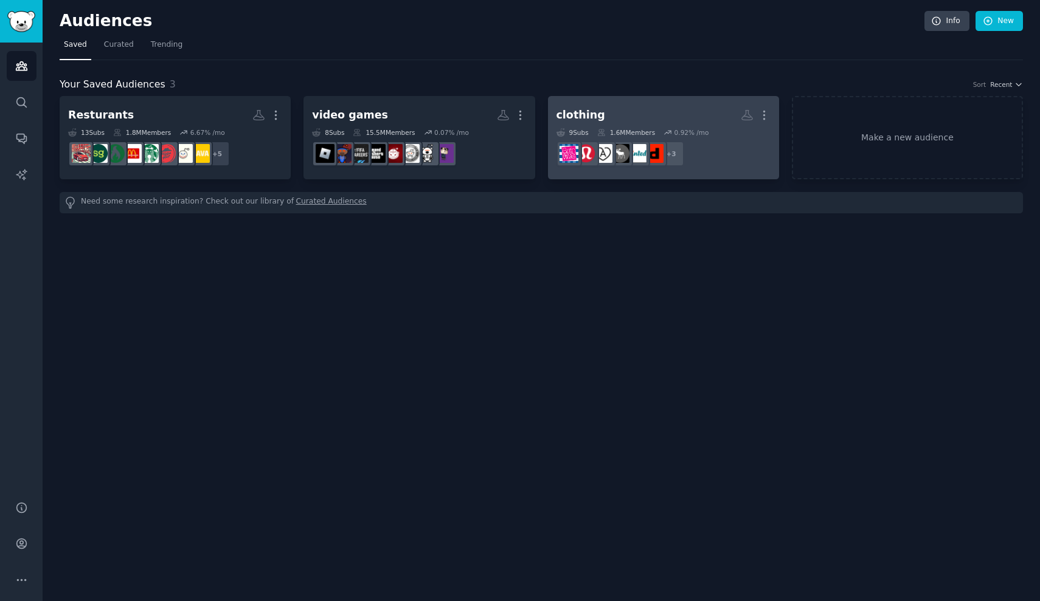
click at [650, 119] on h2 "clothing More" at bounding box center [663, 115] width 214 height 21
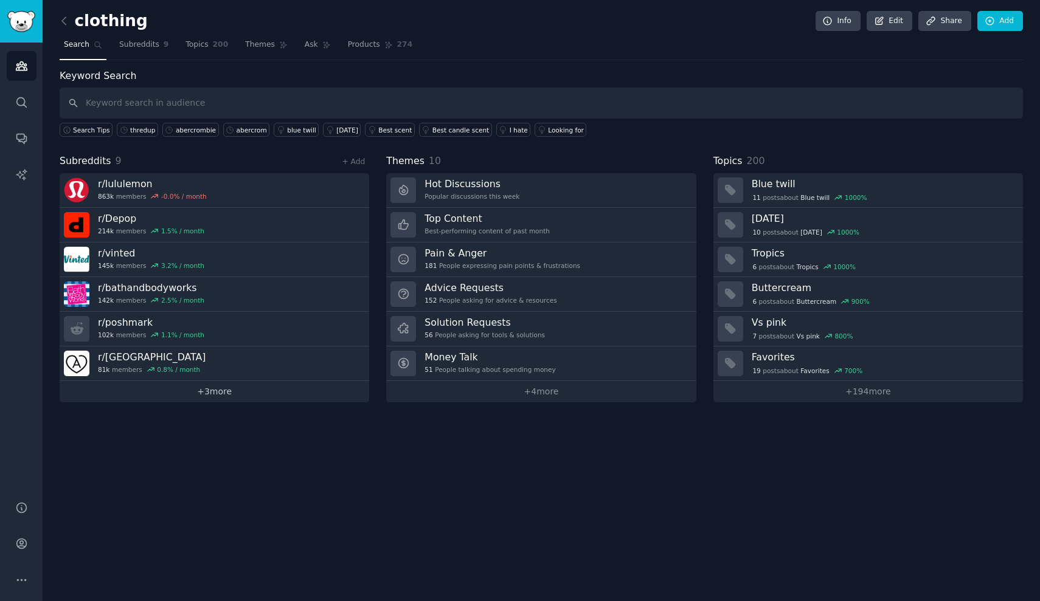
click at [202, 393] on link "+ 3 more" at bounding box center [214, 391] width 309 height 21
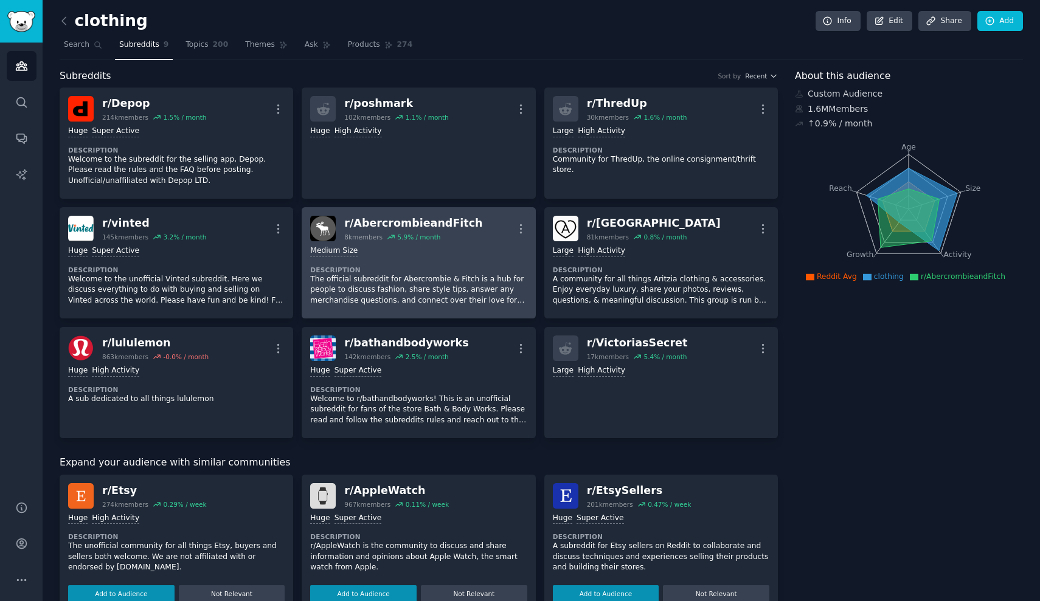
click at [437, 254] on div "Medium Size" at bounding box center [418, 252] width 216 height 12
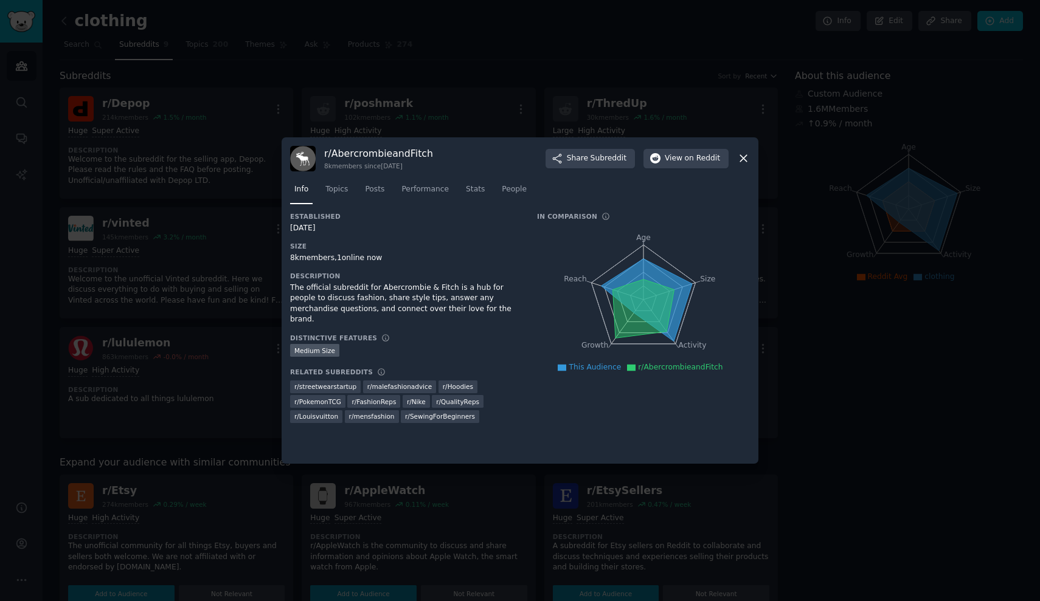
click at [699, 68] on div at bounding box center [520, 300] width 1040 height 601
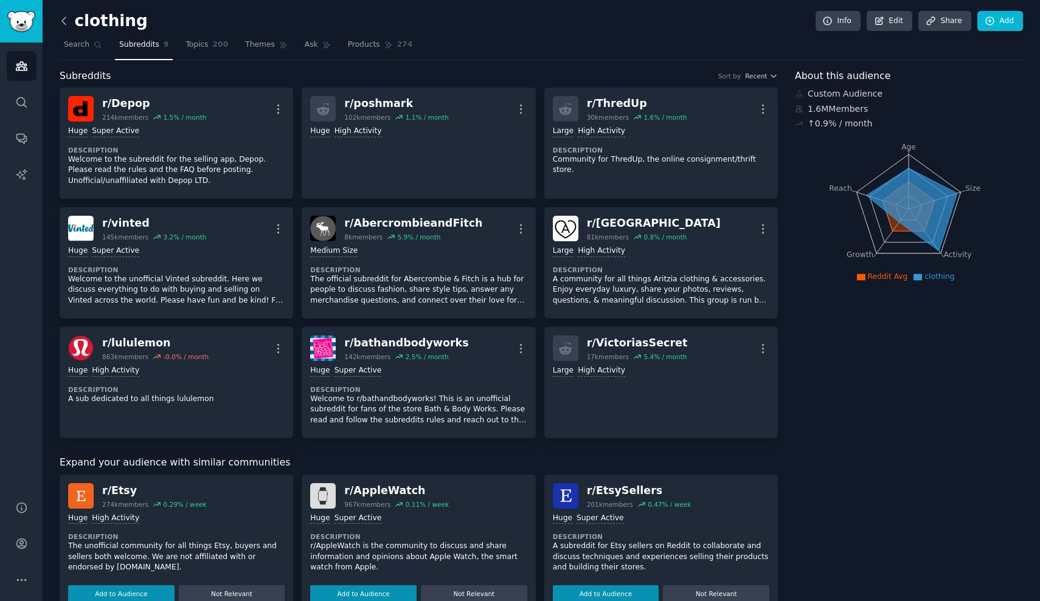
click at [62, 18] on icon at bounding box center [64, 21] width 13 height 13
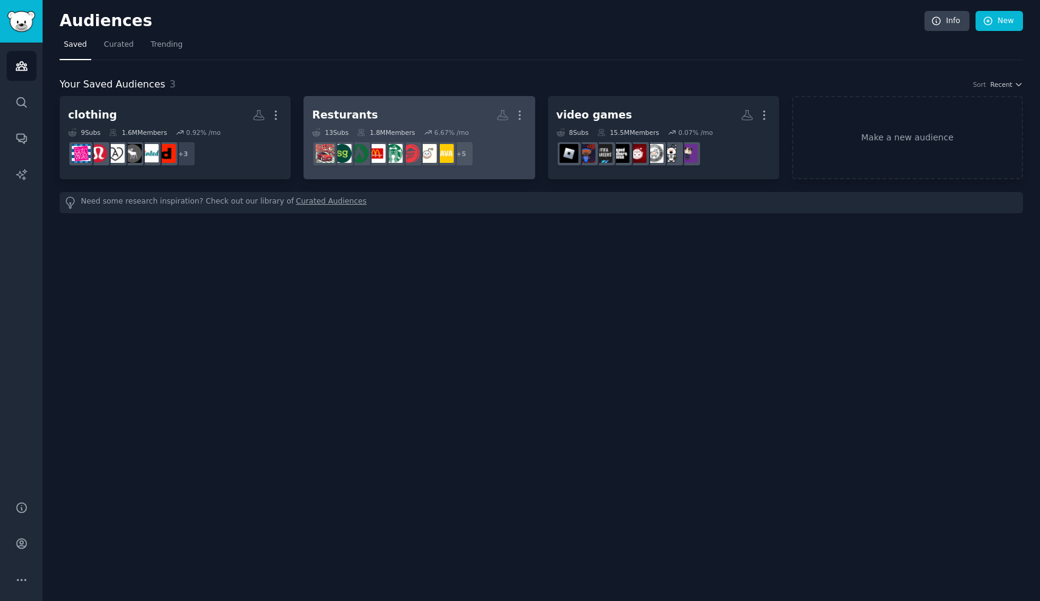
click at [382, 128] on div "1.8M Members" at bounding box center [386, 132] width 58 height 9
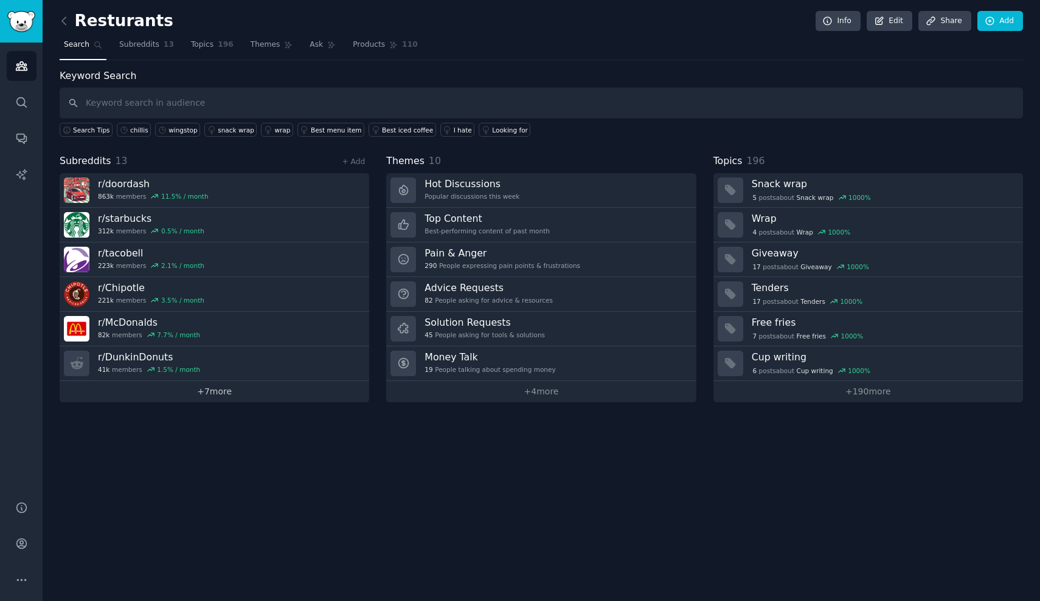
click at [254, 391] on link "+ 7 more" at bounding box center [214, 391] width 309 height 21
